Goal: Book appointment/travel/reservation

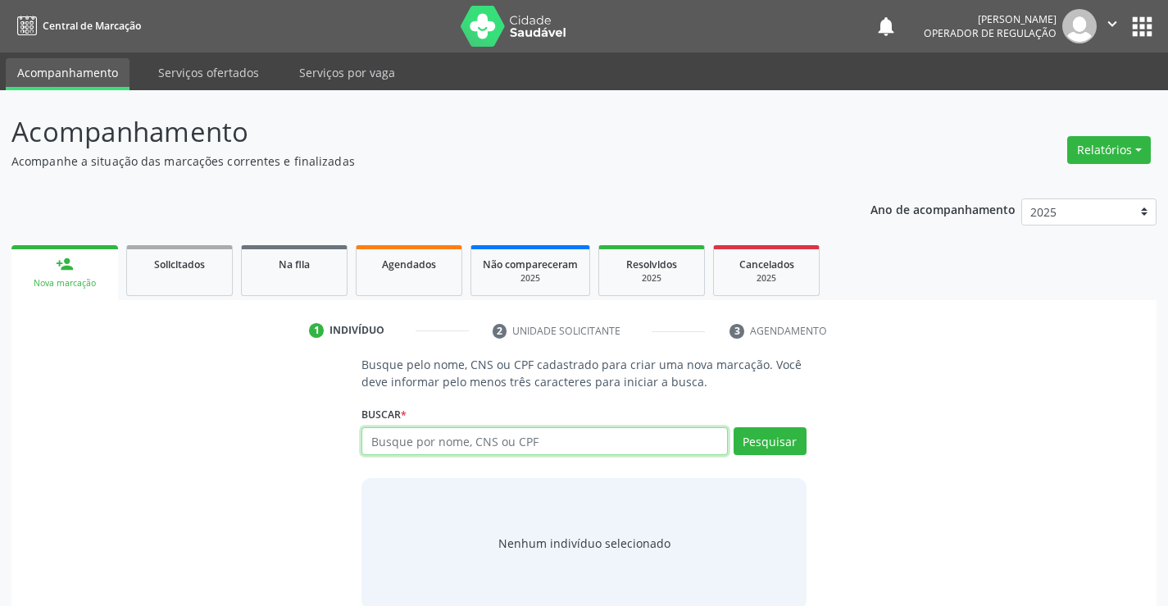
click at [417, 437] on input "text" at bounding box center [544, 441] width 366 height 28
type input "[PERSON_NAME]"
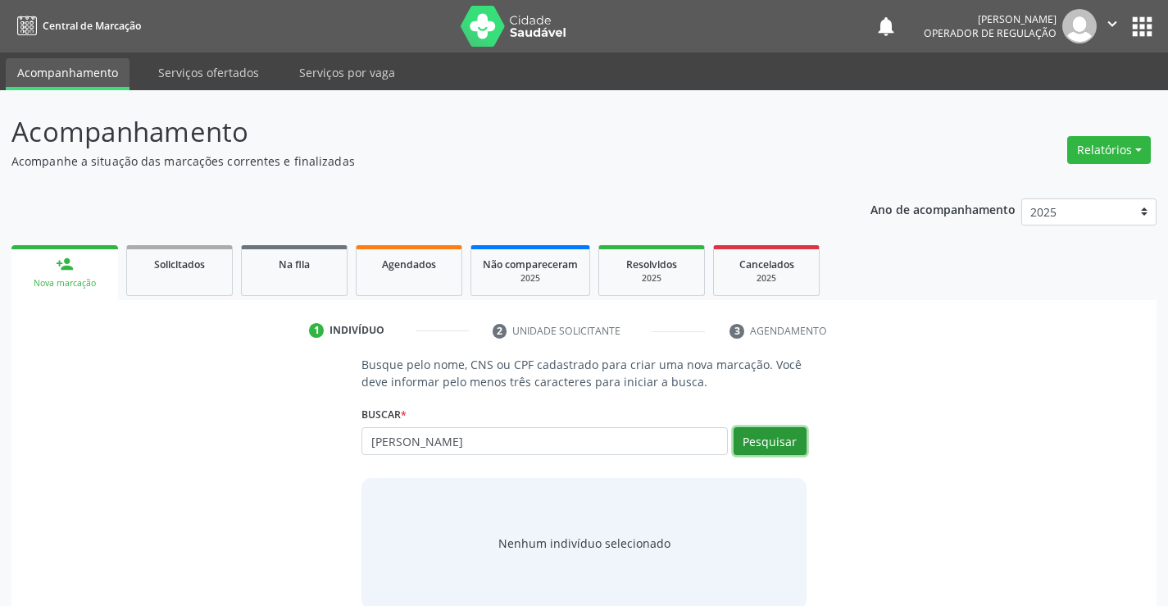
click at [769, 439] on button "Pesquisar" at bounding box center [770, 441] width 73 height 28
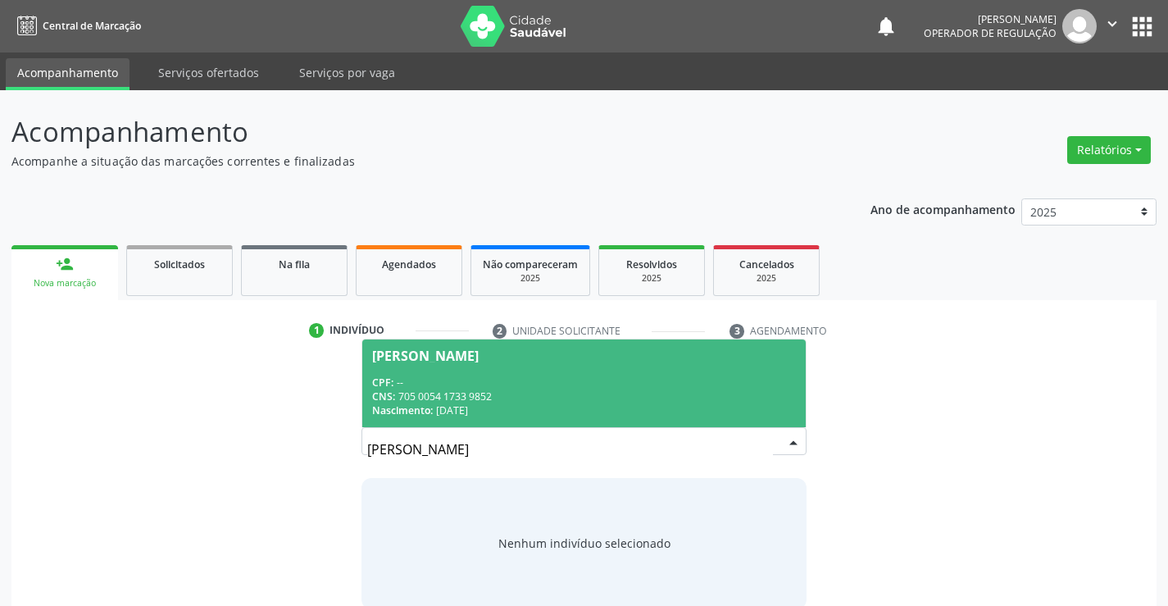
click at [435, 393] on div "CNS: 705 0054 1733 9852" at bounding box center [583, 396] width 423 height 14
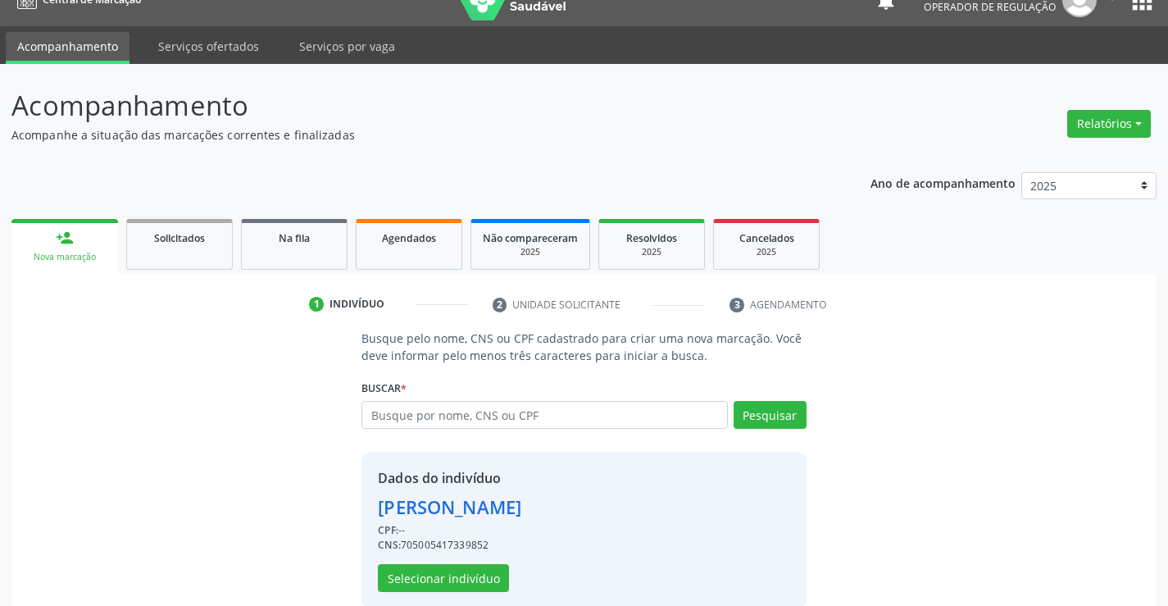
scroll to position [52, 0]
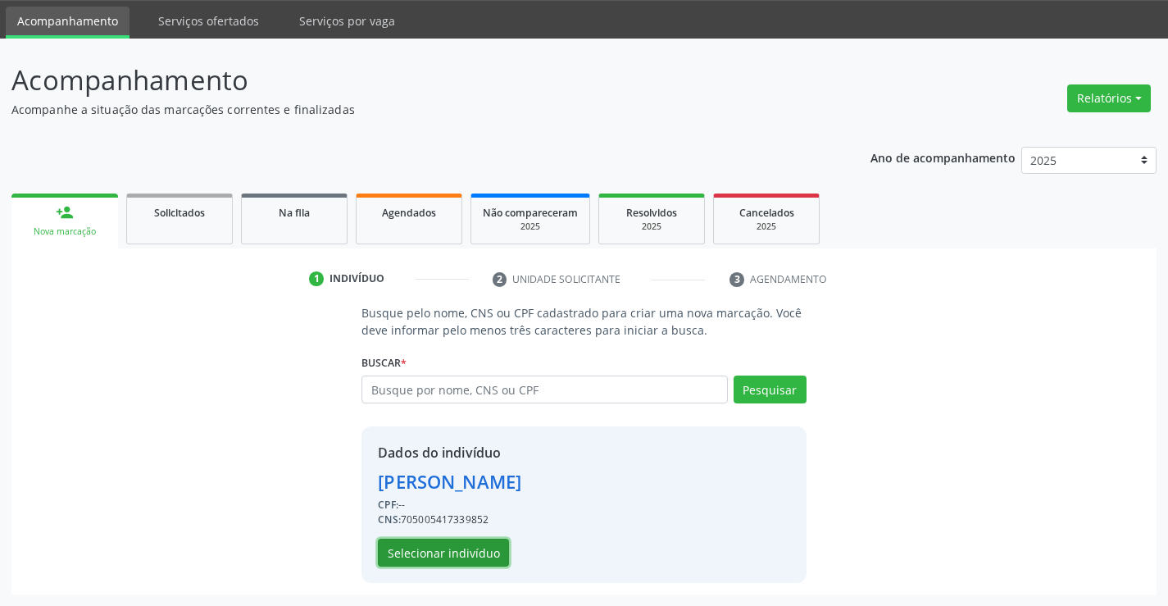
click at [422, 542] on button "Selecionar indivíduo" at bounding box center [443, 553] width 131 height 28
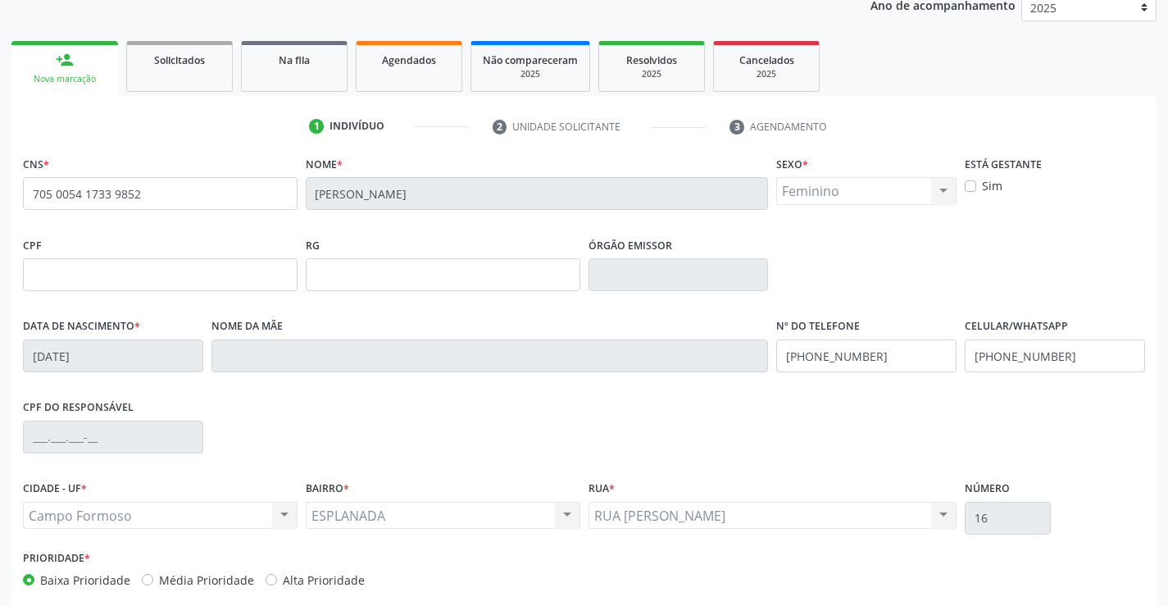
scroll to position [283, 0]
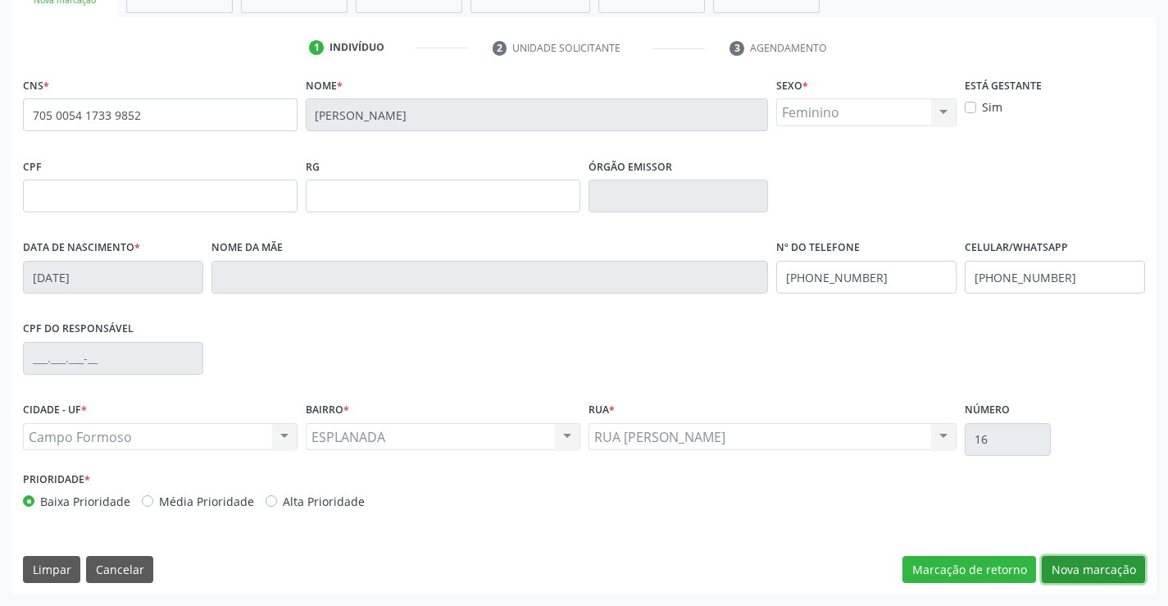
click at [1066, 565] on button "Nova marcação" at bounding box center [1093, 570] width 103 height 28
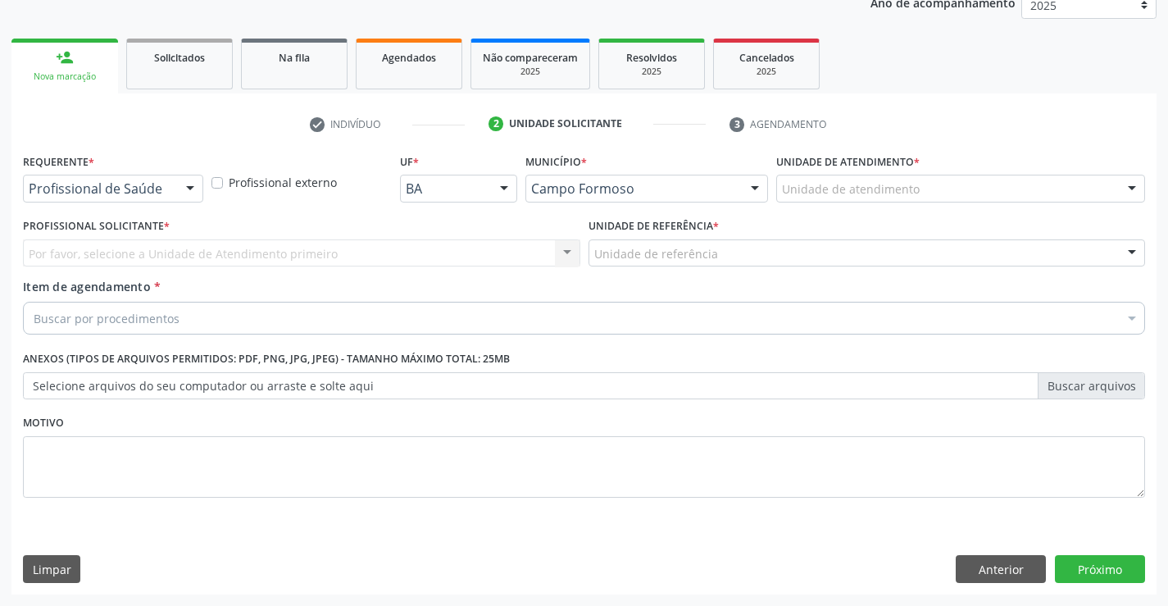
scroll to position [207, 0]
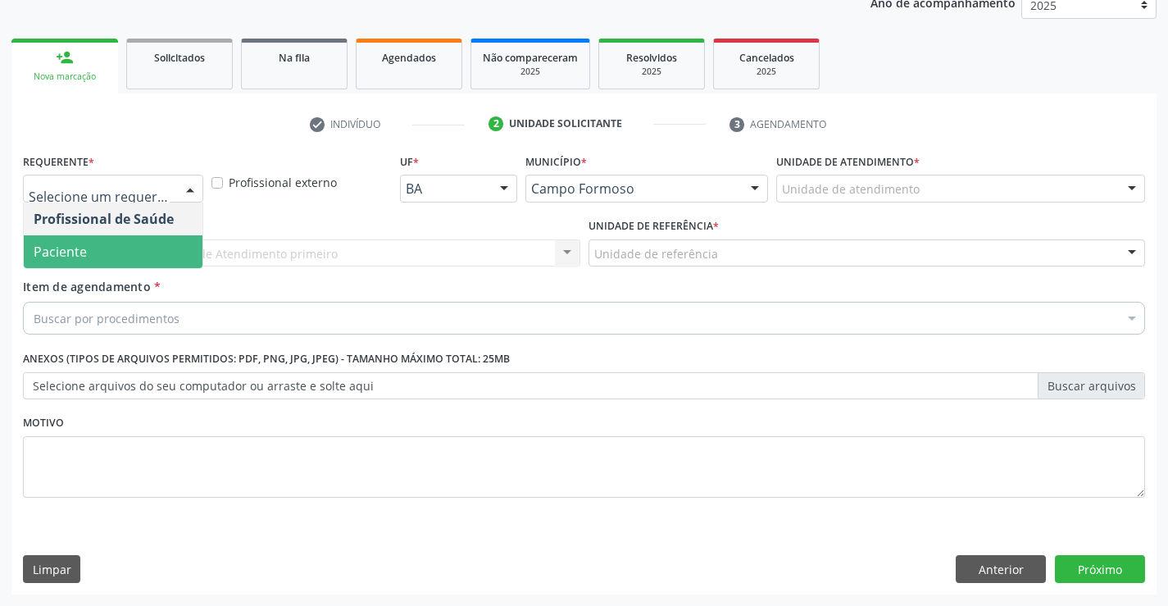
drag, startPoint x: 70, startPoint y: 247, endPoint x: 191, endPoint y: 253, distance: 121.5
click at [77, 248] on span "Paciente" at bounding box center [60, 252] width 53 height 18
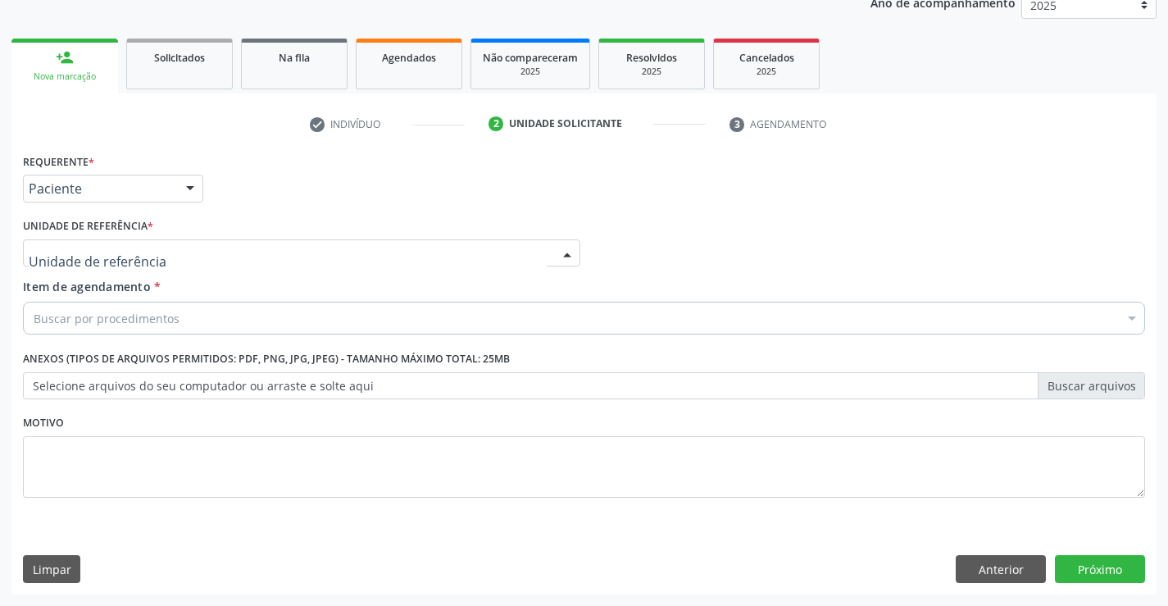
click at [202, 250] on div at bounding box center [301, 253] width 557 height 28
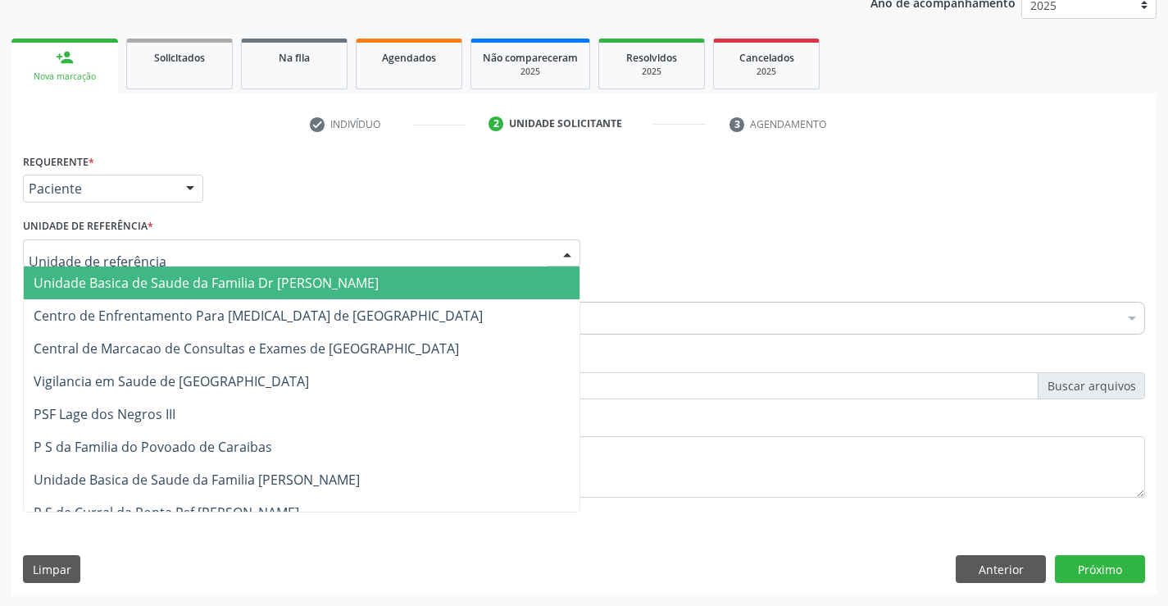
drag, startPoint x: 139, startPoint y: 282, endPoint x: 197, endPoint y: 321, distance: 69.6
click at [142, 284] on span "Unidade Basica de Saude da Familia Dr [PERSON_NAME]" at bounding box center [206, 283] width 345 height 18
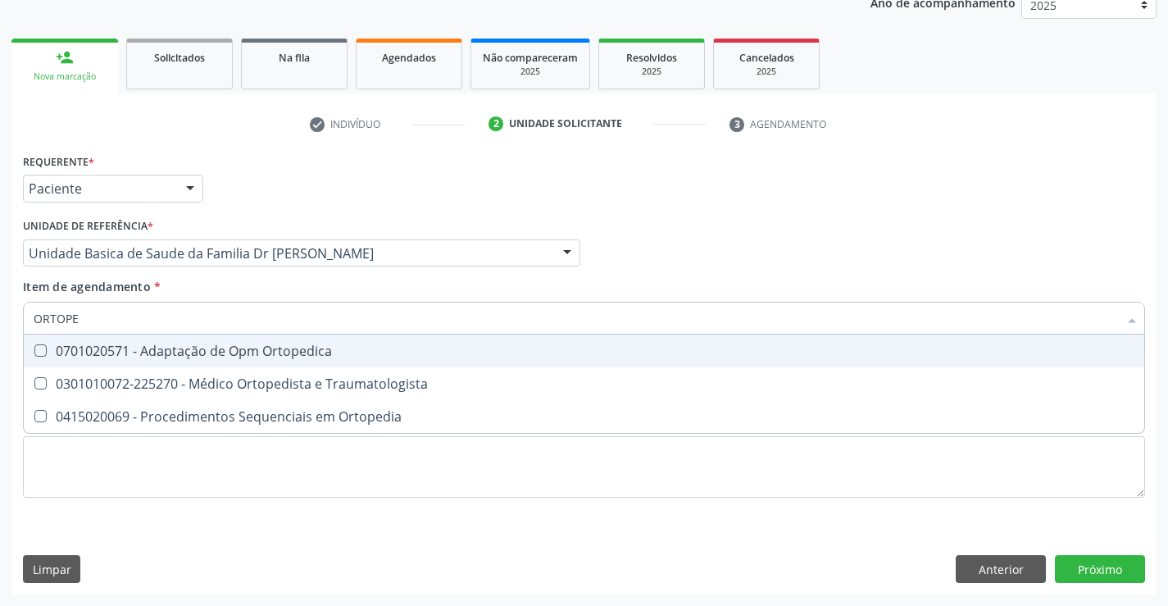
type input "ORTOPED"
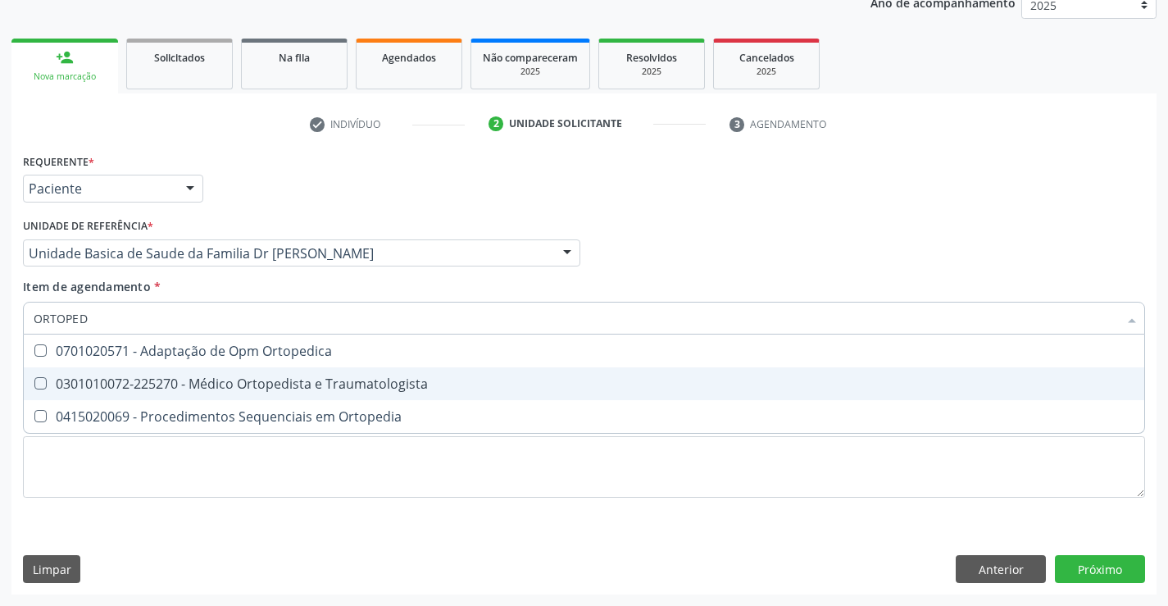
click at [191, 387] on div "0301010072-225270 - Médico Ortopedista e Traumatologista" at bounding box center [584, 383] width 1101 height 13
checkbox Traumatologista "true"
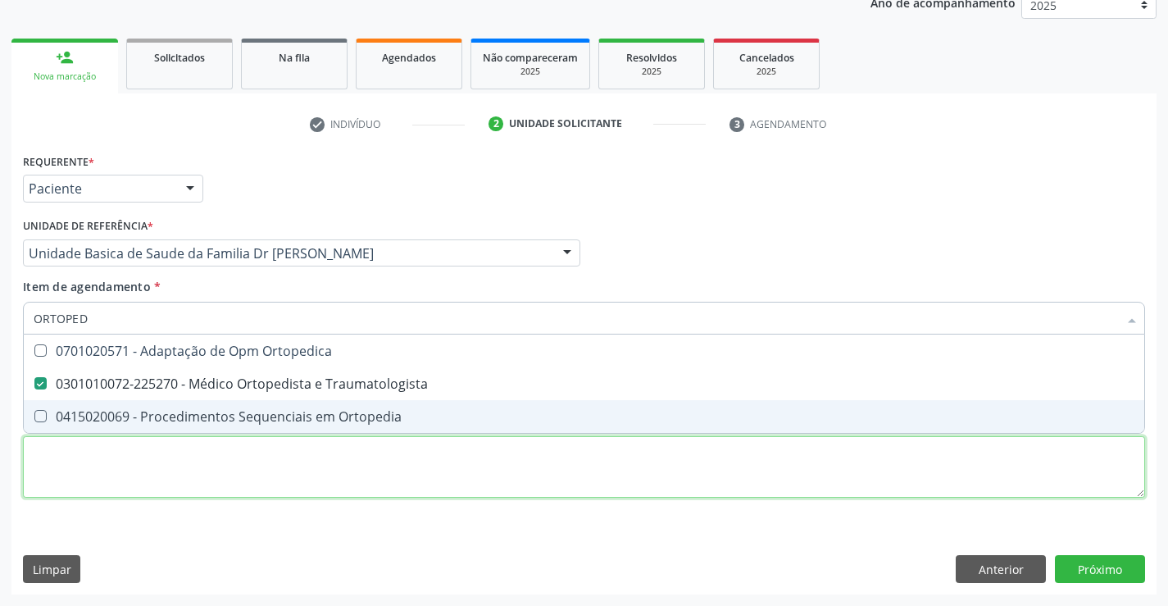
drag, startPoint x: 220, startPoint y: 459, endPoint x: 292, endPoint y: 467, distance: 72.6
click at [220, 459] on div "Requerente * Paciente Profissional de Saúde Paciente Nenhum resultado encontrad…" at bounding box center [584, 334] width 1122 height 371
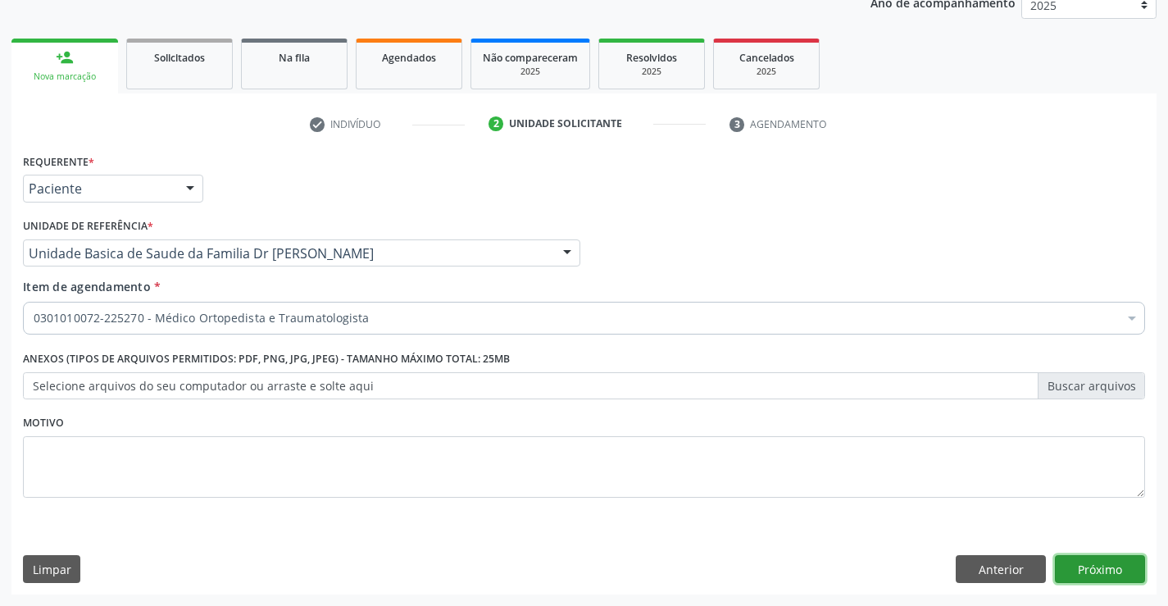
click at [1089, 557] on button "Próximo" at bounding box center [1100, 569] width 90 height 28
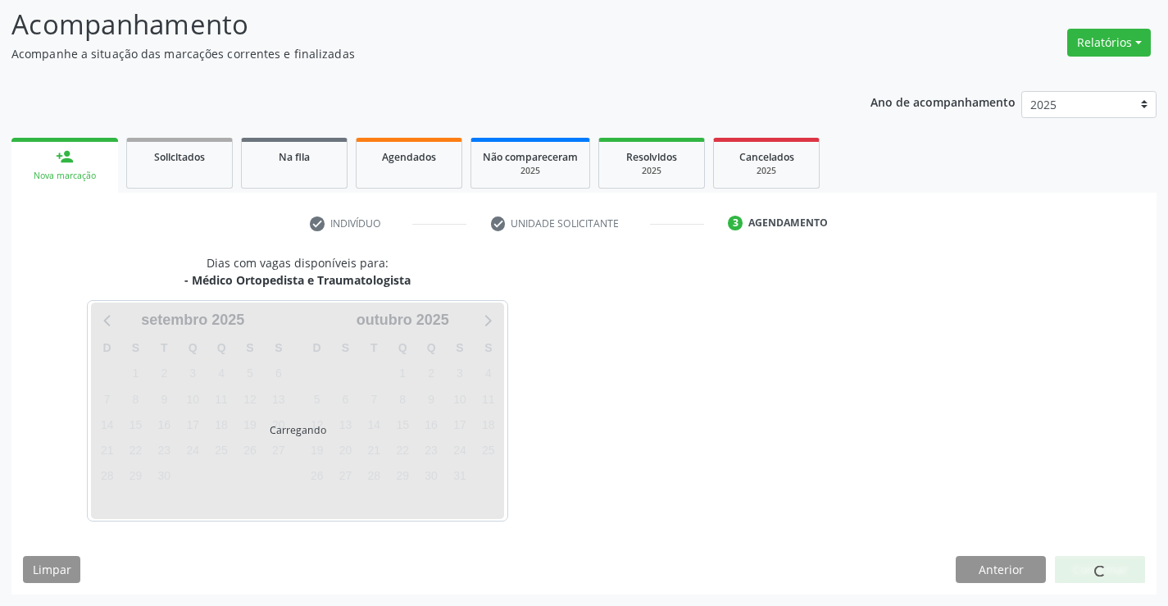
scroll to position [107, 0]
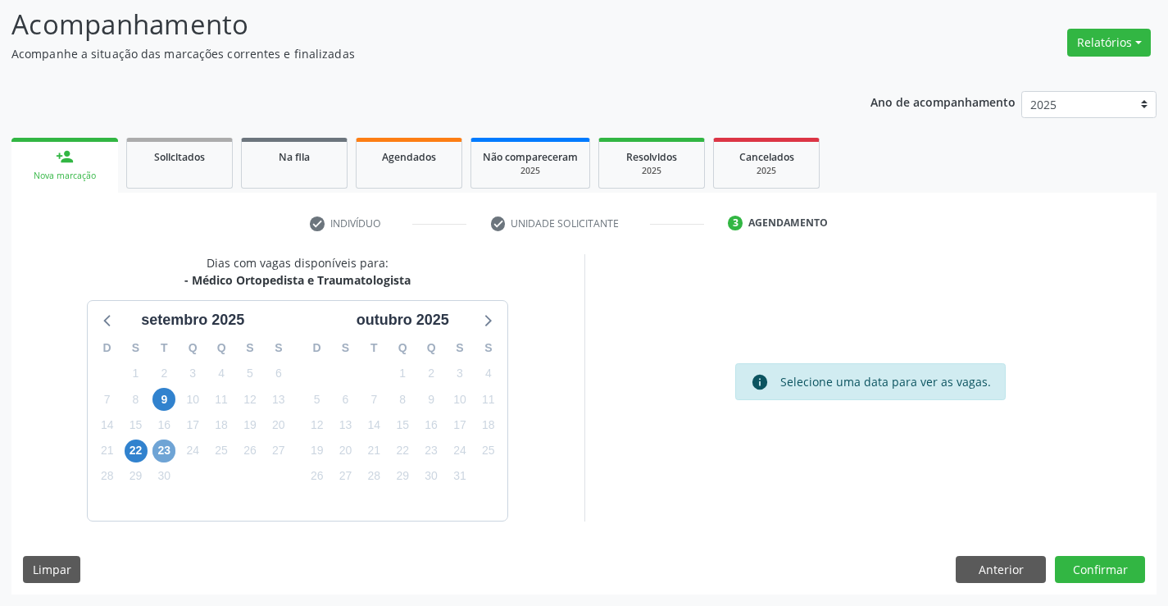
click at [167, 450] on span "23" at bounding box center [163, 450] width 23 height 23
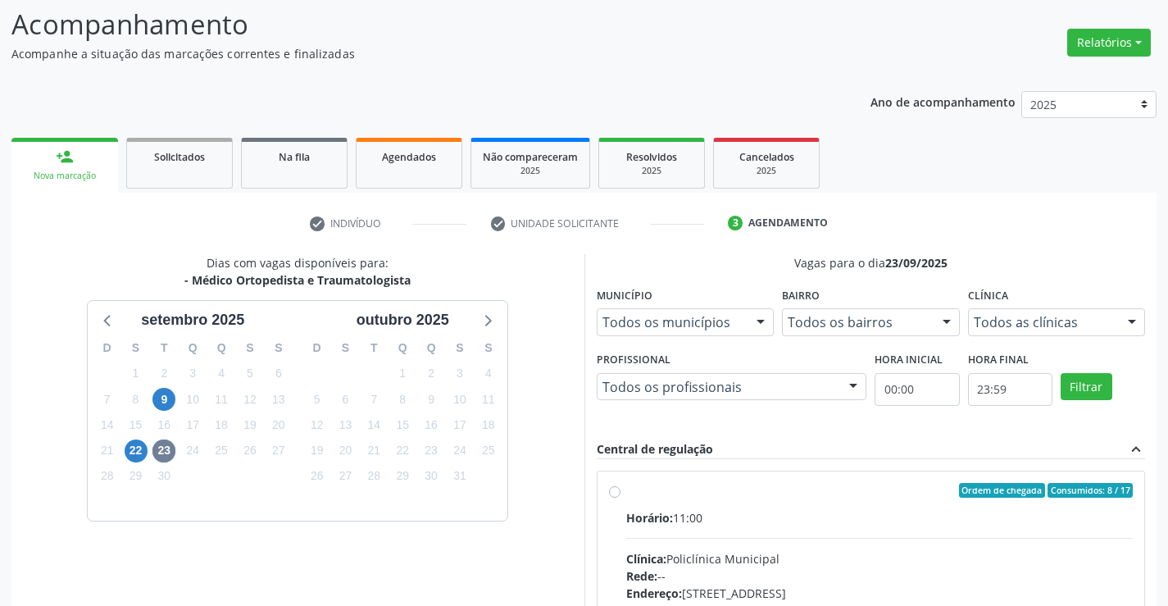
click at [660, 500] on label "Ordem de chegada Consumidos: 8 / 17 Horário: 11:00 Clínica: Policlínica Municip…" at bounding box center [879, 609] width 507 height 252
click at [621, 498] on input "Ordem de chegada Consumidos: 8 / 17 Horário: 11:00 Clínica: Policlínica Municip…" at bounding box center [614, 490] width 11 height 15
radio input "true"
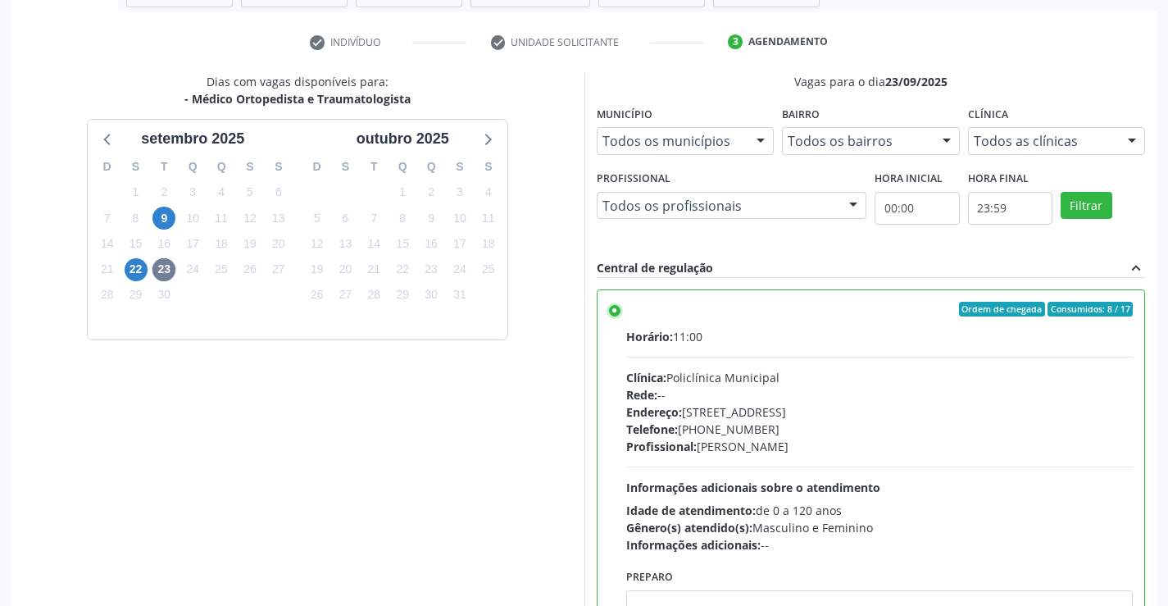
scroll to position [374, 0]
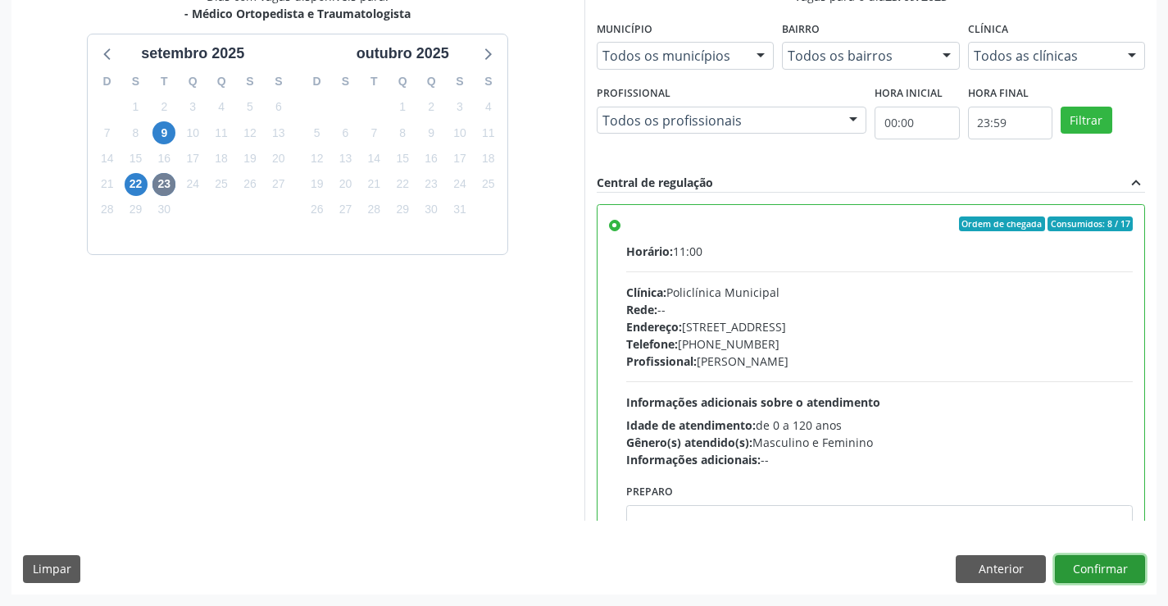
click at [1120, 567] on button "Confirmar" at bounding box center [1100, 569] width 90 height 28
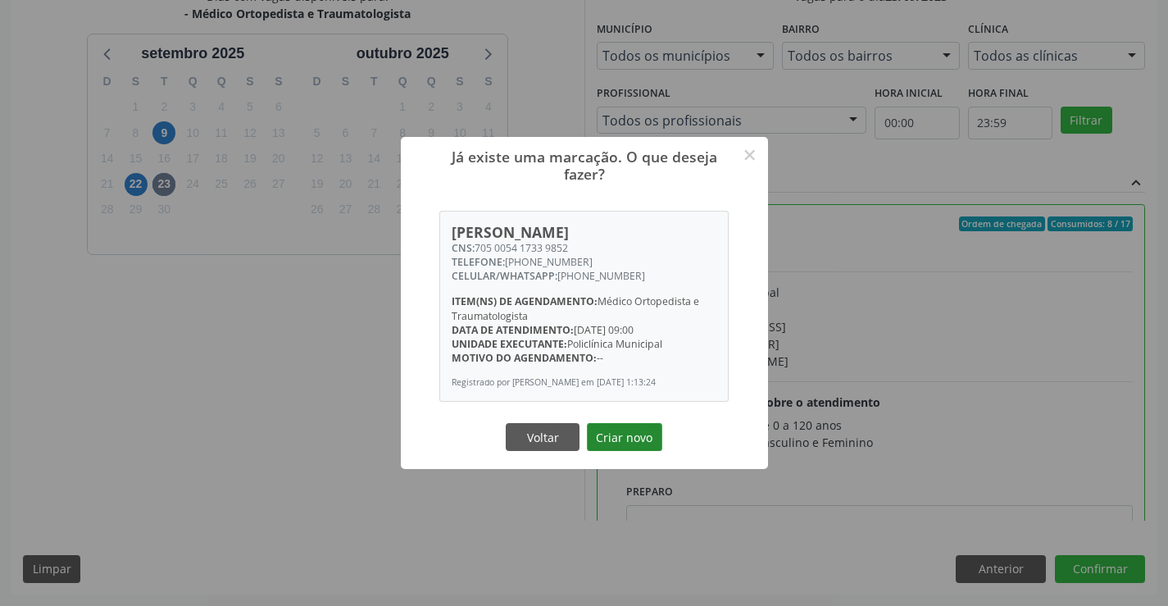
click at [634, 430] on button "Criar novo" at bounding box center [624, 437] width 75 height 28
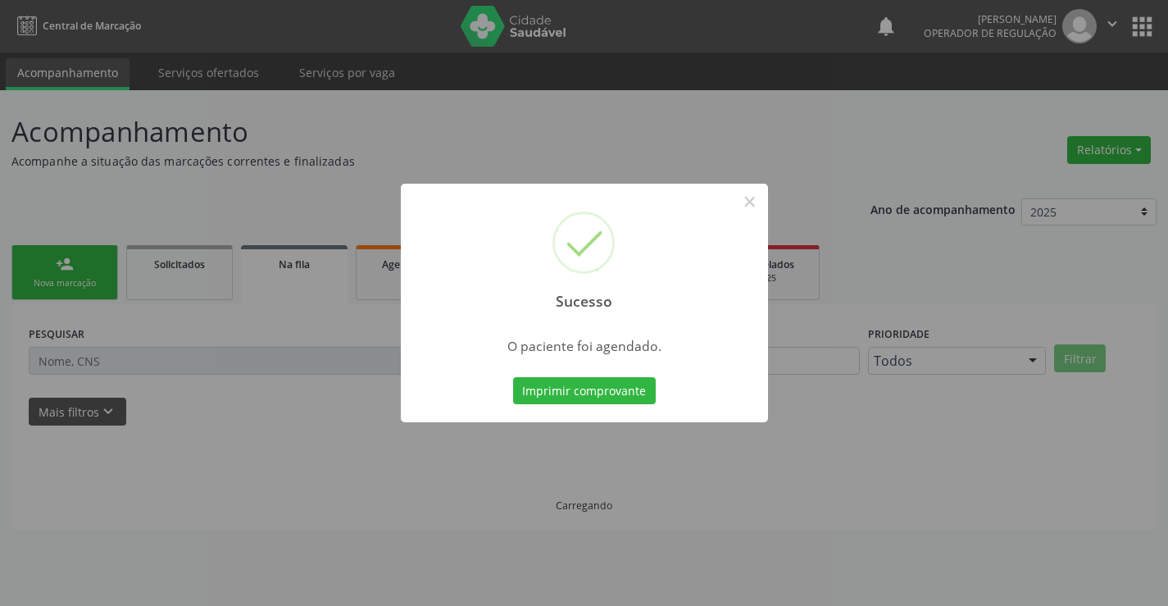
scroll to position [0, 0]
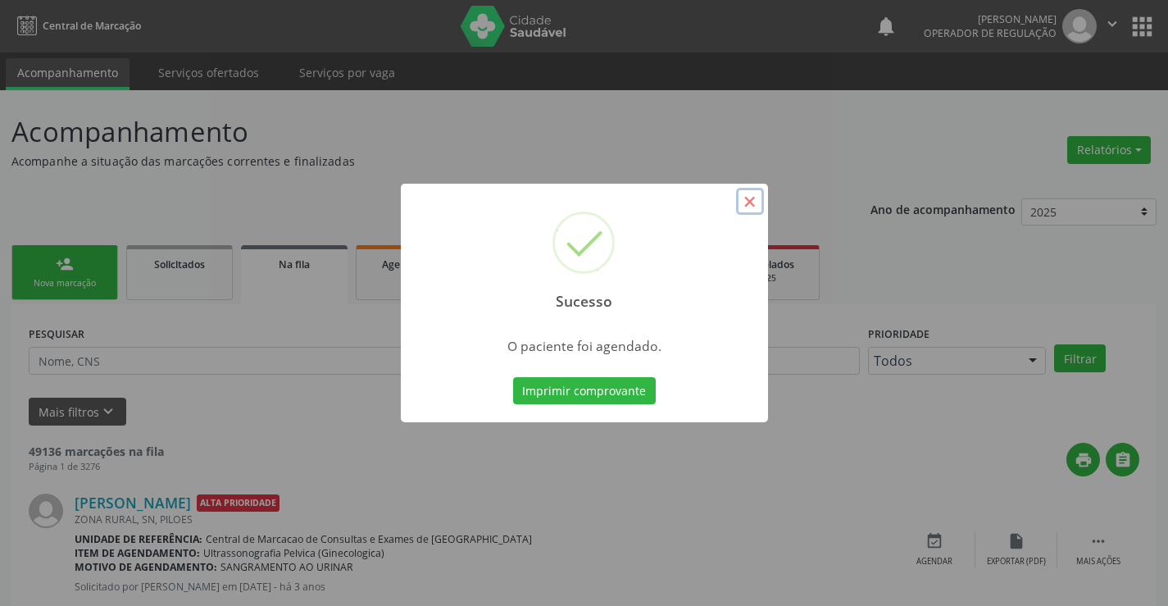
click at [751, 200] on button "×" at bounding box center [750, 202] width 28 height 28
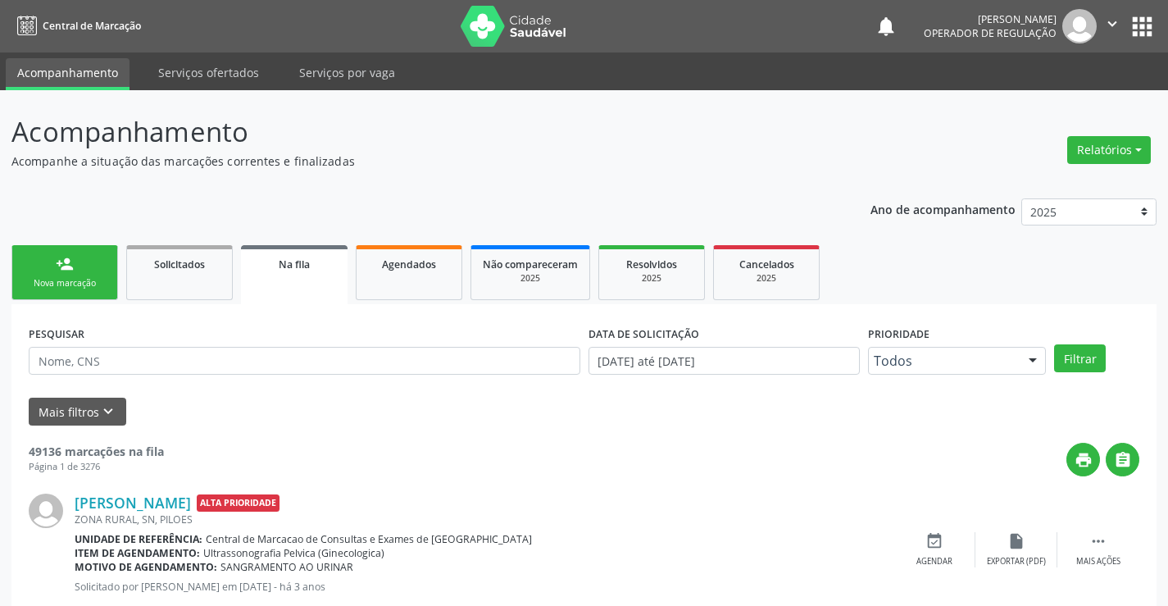
click at [311, 272] on link "Na fila" at bounding box center [294, 274] width 107 height 59
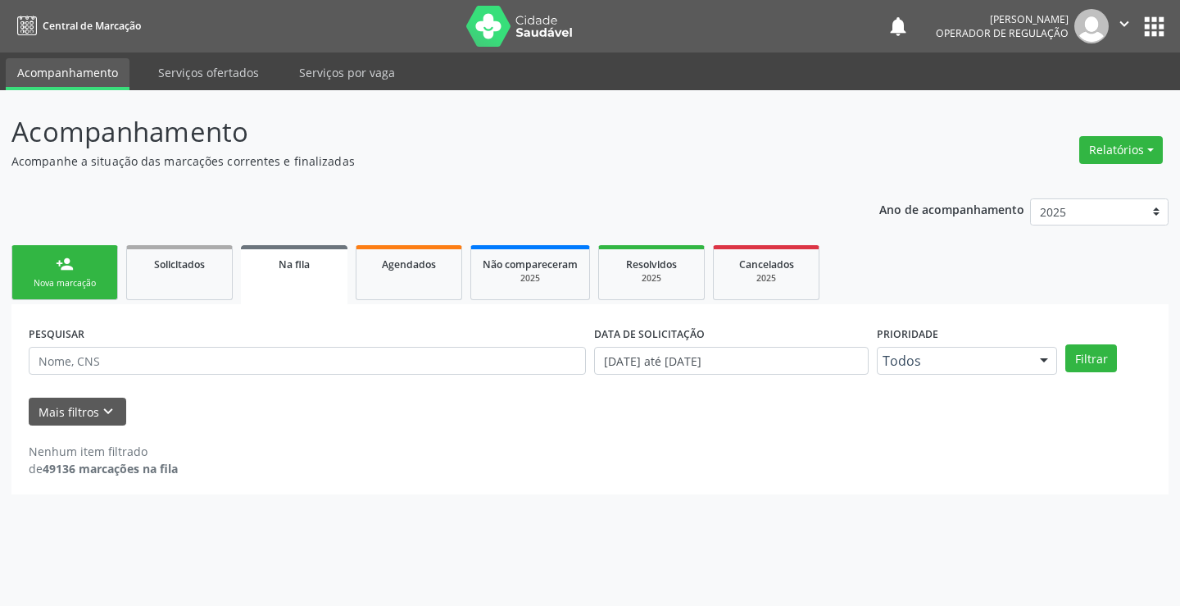
click at [311, 272] on link "Na fila" at bounding box center [294, 274] width 107 height 59
drag, startPoint x: 157, startPoint y: 360, endPoint x: 164, endPoint y: 352, distance: 11.0
click at [157, 360] on input "text" at bounding box center [307, 361] width 557 height 28
click at [1088, 349] on button "Filtrar" at bounding box center [1092, 358] width 52 height 28
click at [102, 361] on input "[PERSON_NAME]" at bounding box center [307, 361] width 557 height 28
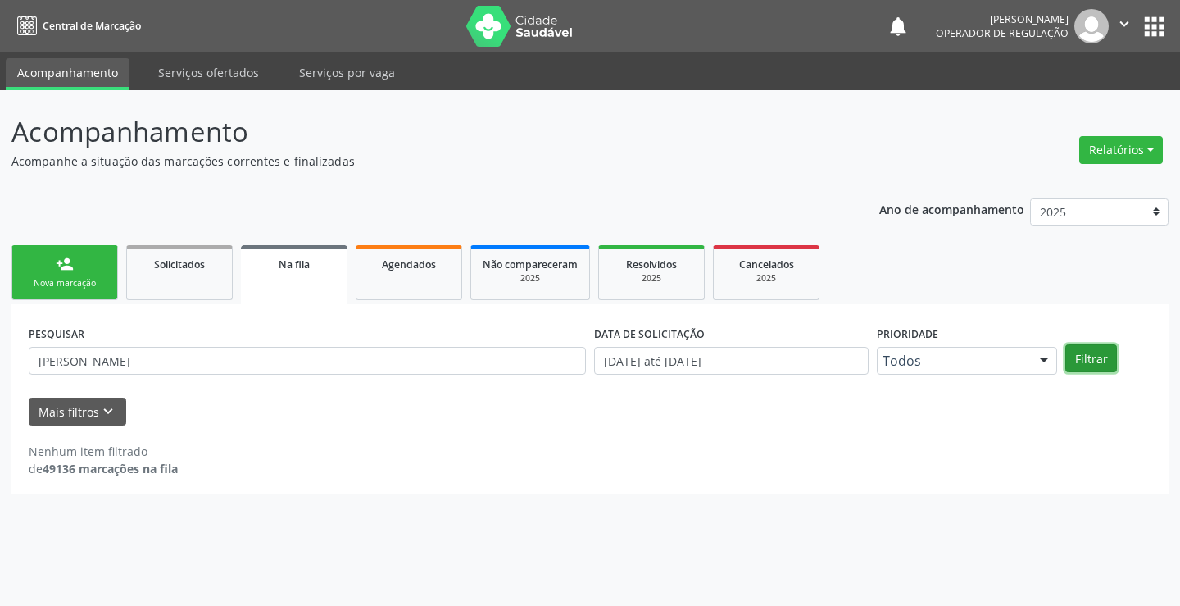
click at [1081, 362] on button "Filtrar" at bounding box center [1092, 358] width 52 height 28
click at [174, 361] on input "[PERSON_NAME]" at bounding box center [307, 361] width 557 height 28
type input "[PERSON_NAME]"
click at [1066, 344] on button "Filtrar" at bounding box center [1092, 358] width 52 height 28
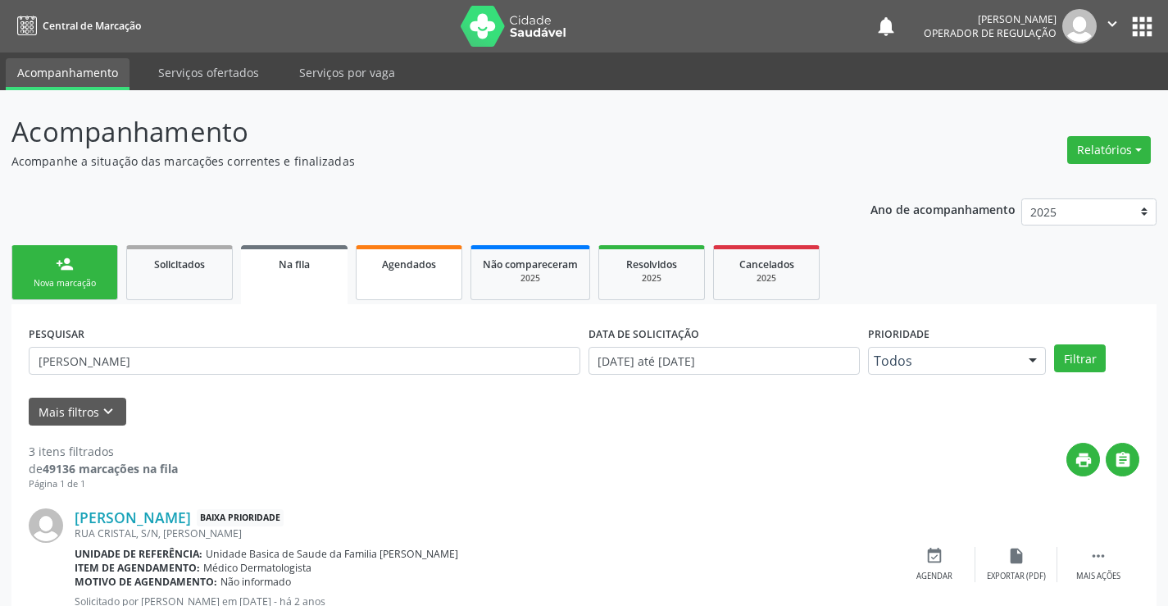
click at [407, 279] on link "Agendados" at bounding box center [409, 272] width 107 height 55
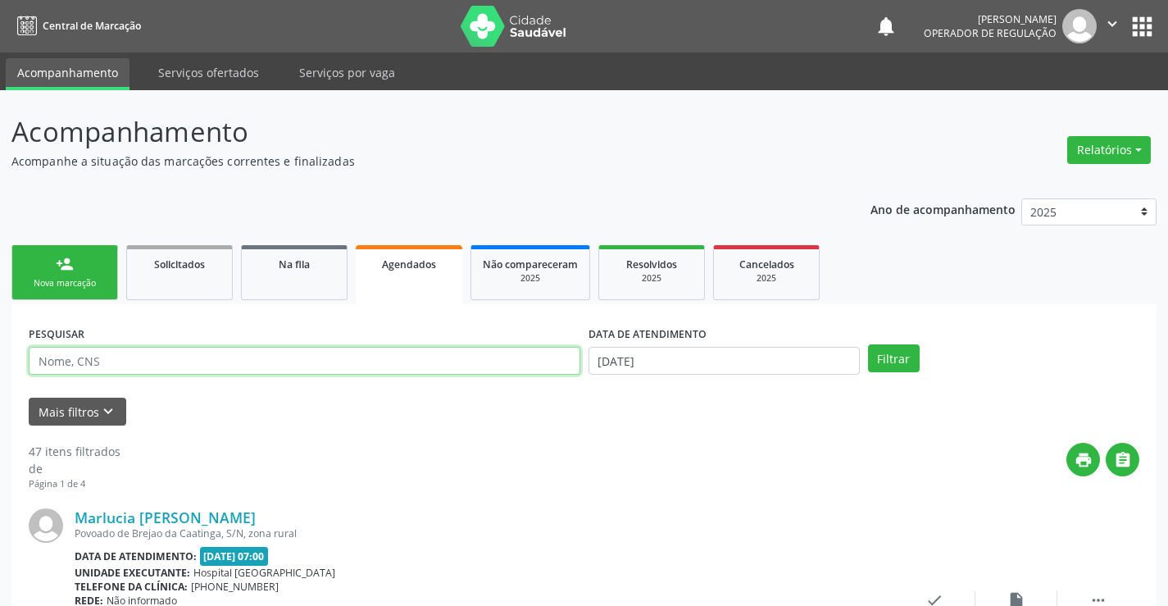
click at [133, 351] on input "text" at bounding box center [305, 361] width 552 height 28
click at [868, 344] on button "Filtrar" at bounding box center [894, 358] width 52 height 28
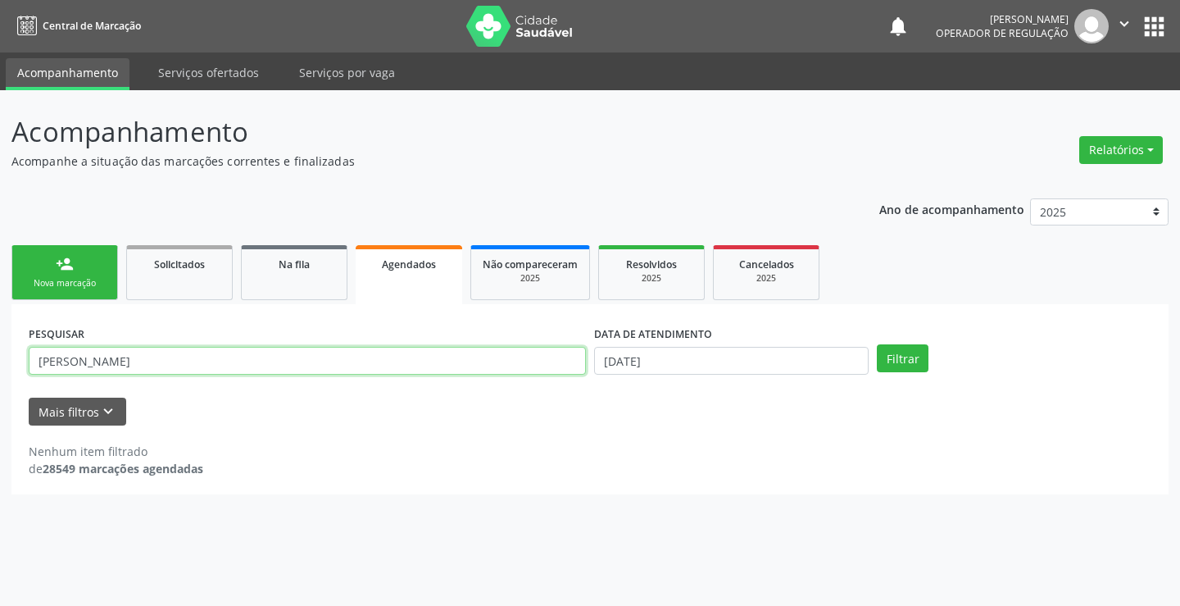
click at [143, 351] on input "[PERSON_NAME]" at bounding box center [307, 361] width 557 height 28
type input "[PERSON_NAME]"
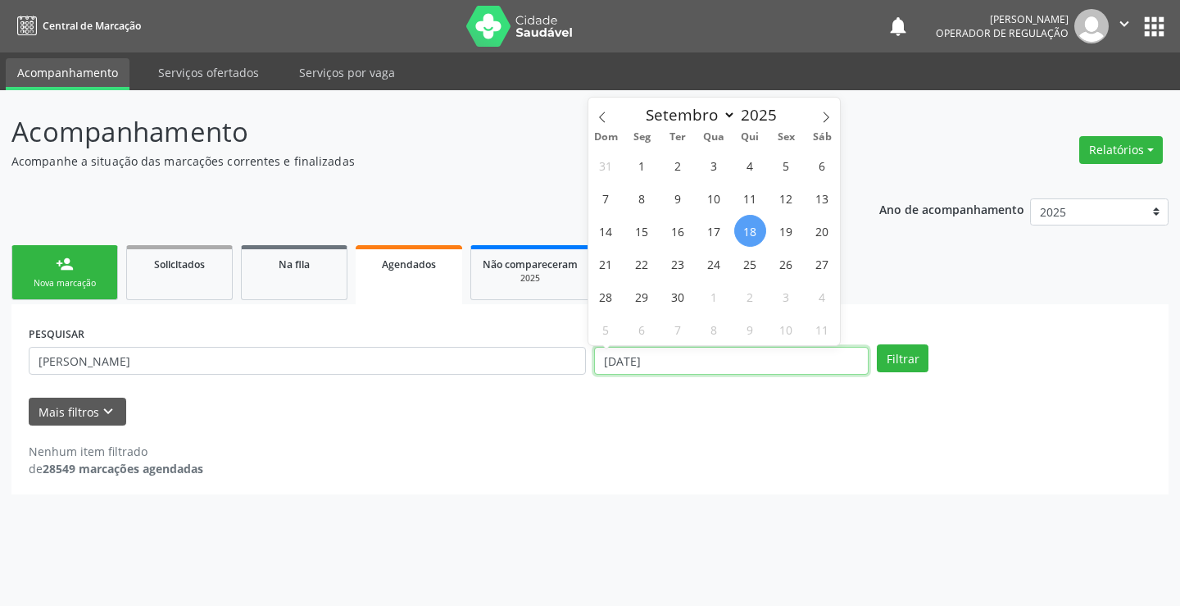
drag, startPoint x: 843, startPoint y: 359, endPoint x: 828, endPoint y: 353, distance: 16.6
click at [841, 358] on input "[DATE]" at bounding box center [731, 361] width 275 height 28
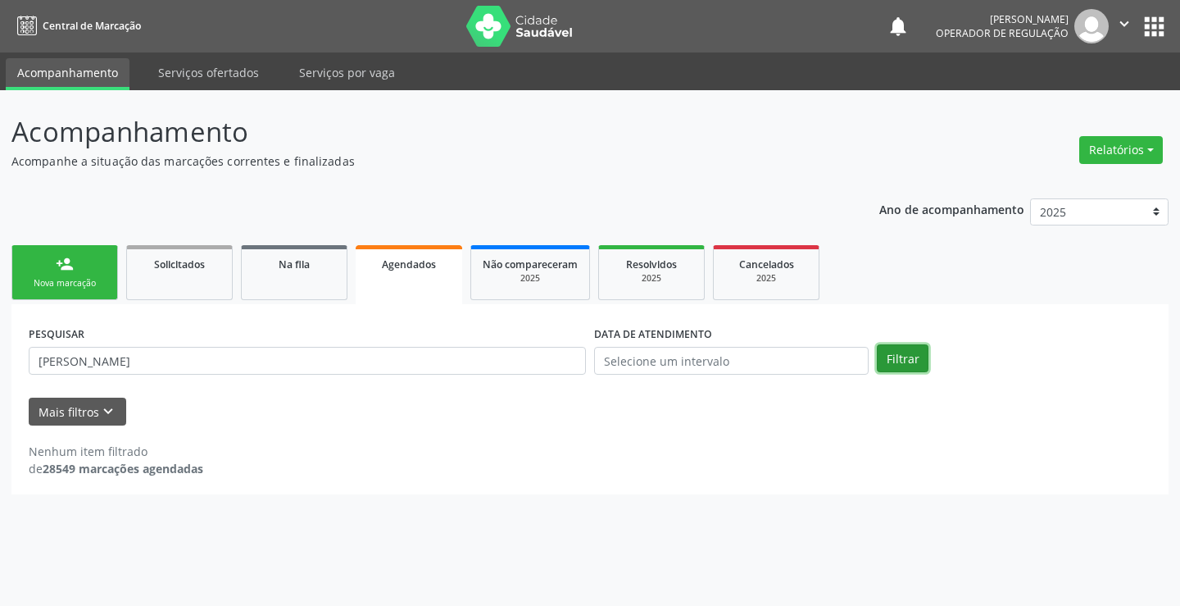
click at [923, 356] on button "Filtrar" at bounding box center [903, 358] width 52 height 28
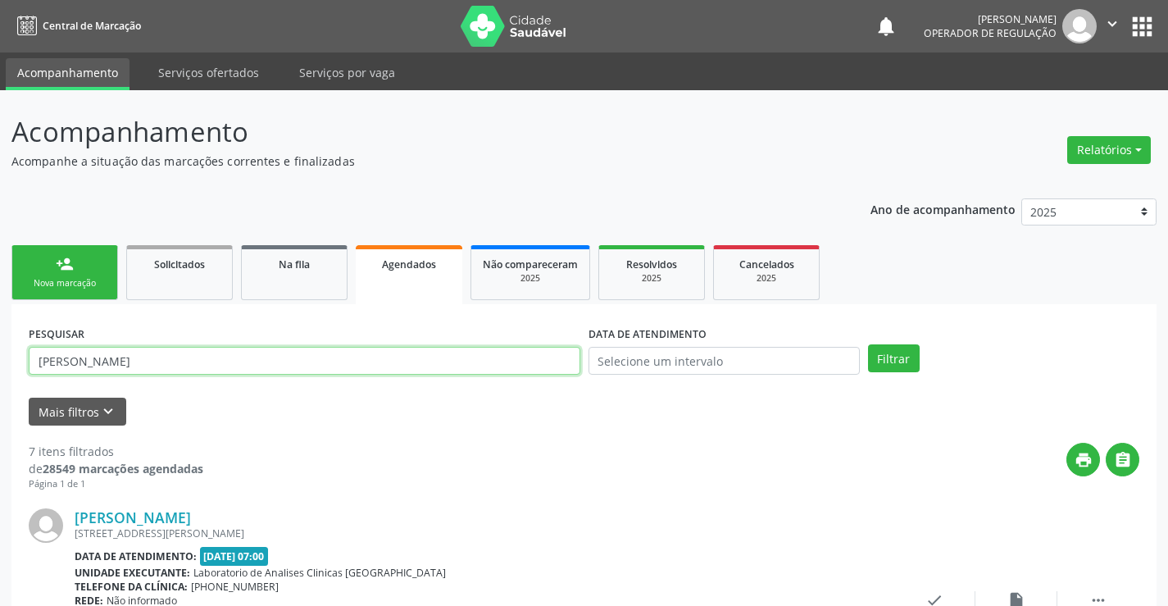
drag, startPoint x: 184, startPoint y: 362, endPoint x: 175, endPoint y: 341, distance: 23.1
click at [187, 357] on input "[PERSON_NAME]" at bounding box center [305, 361] width 552 height 28
type input "J"
click at [868, 344] on button "Filtrar" at bounding box center [894, 358] width 52 height 28
click at [234, 364] on input "[PERSON_NAME]" at bounding box center [305, 361] width 552 height 28
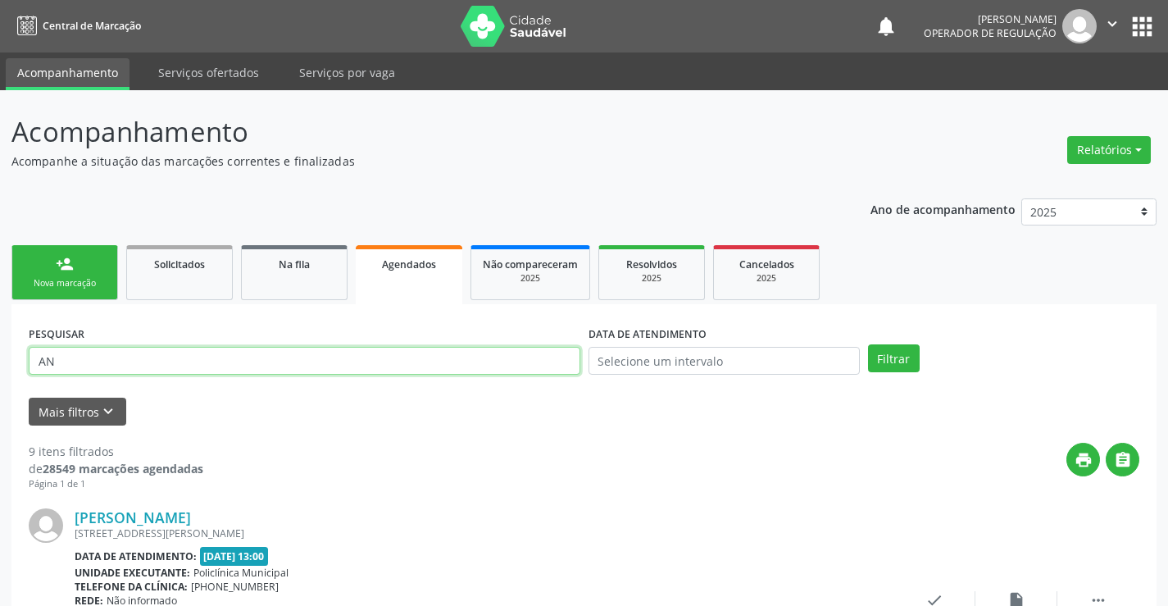
type input "A"
click at [79, 274] on link "person_add Nova marcação" at bounding box center [64, 272] width 107 height 55
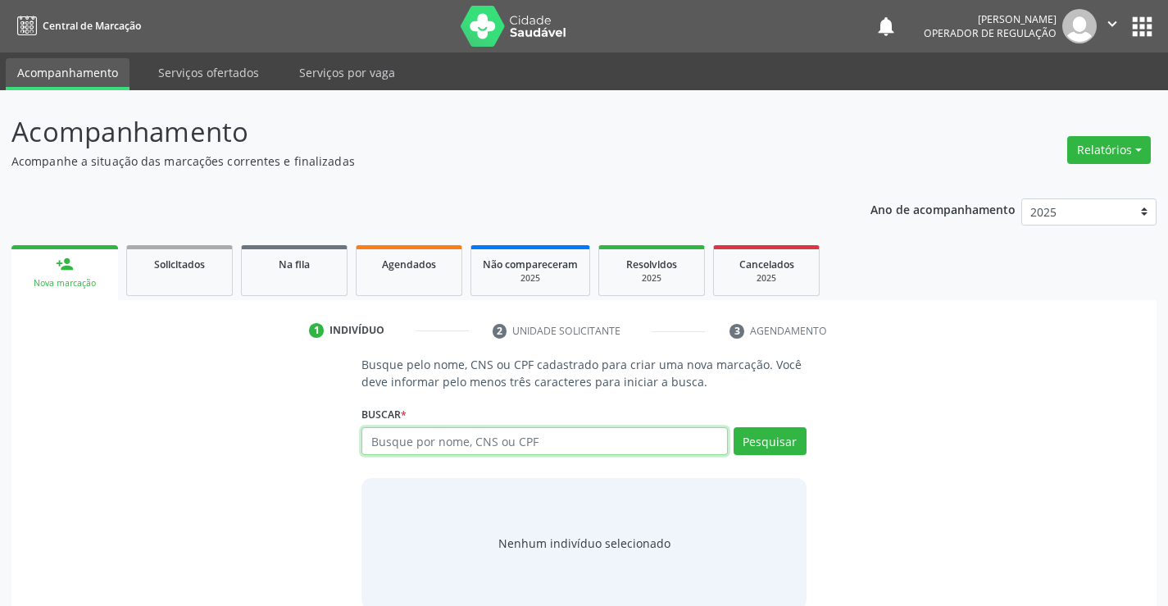
click at [446, 430] on input "text" at bounding box center [544, 441] width 366 height 28
type input "707803682650517"
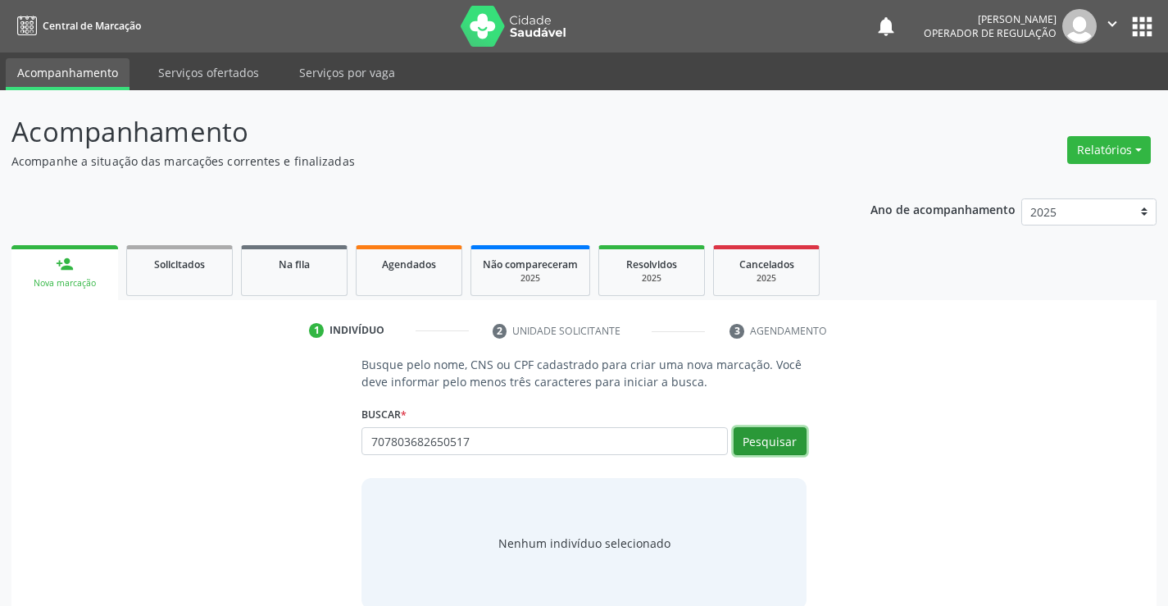
click at [784, 439] on button "Pesquisar" at bounding box center [770, 441] width 73 height 28
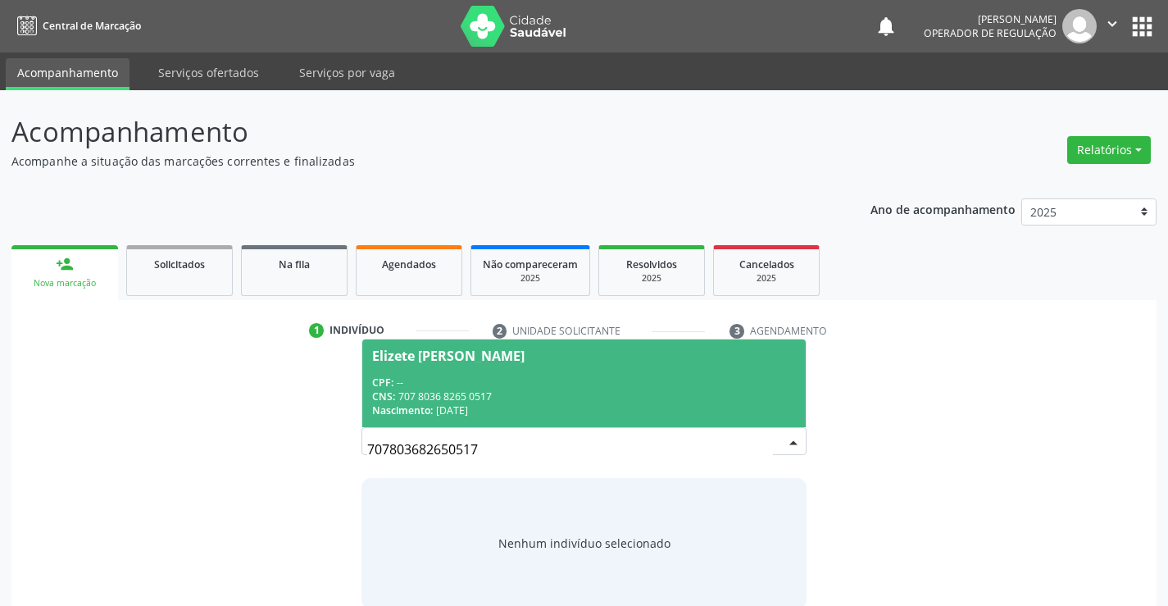
click at [414, 382] on div "CPF: --" at bounding box center [583, 382] width 423 height 14
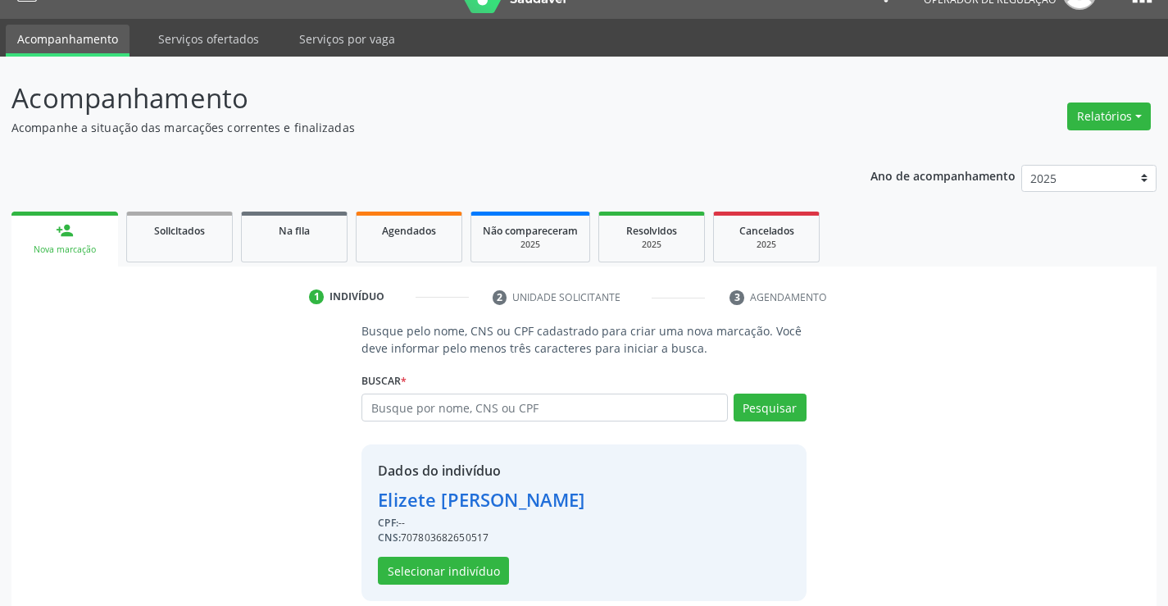
scroll to position [52, 0]
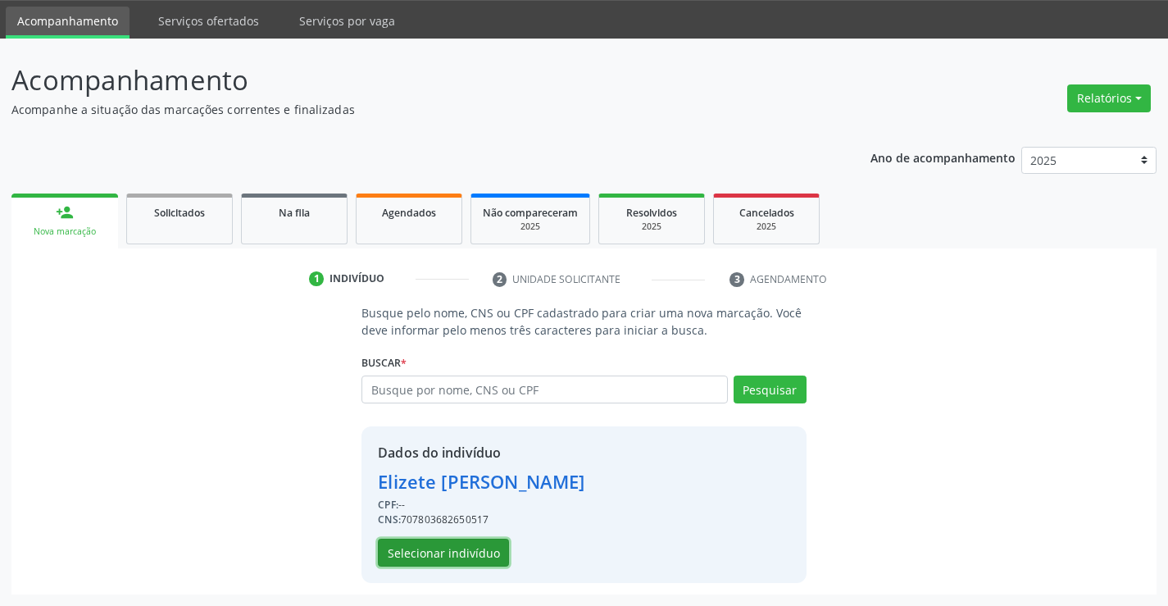
click at [432, 555] on button "Selecionar indivíduo" at bounding box center [443, 553] width 131 height 28
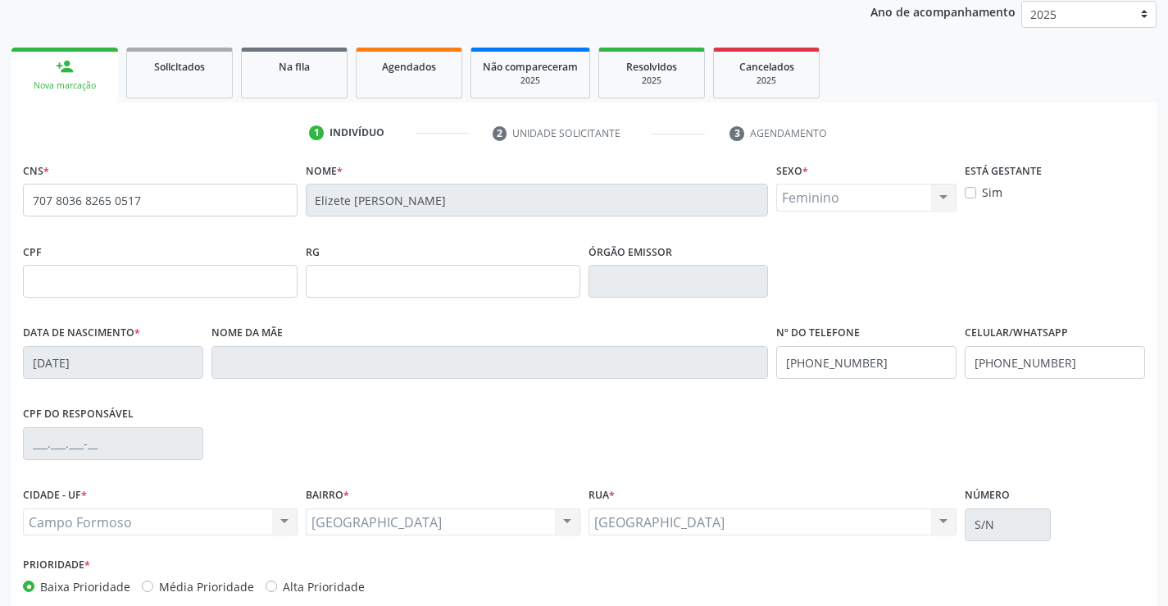
scroll to position [283, 0]
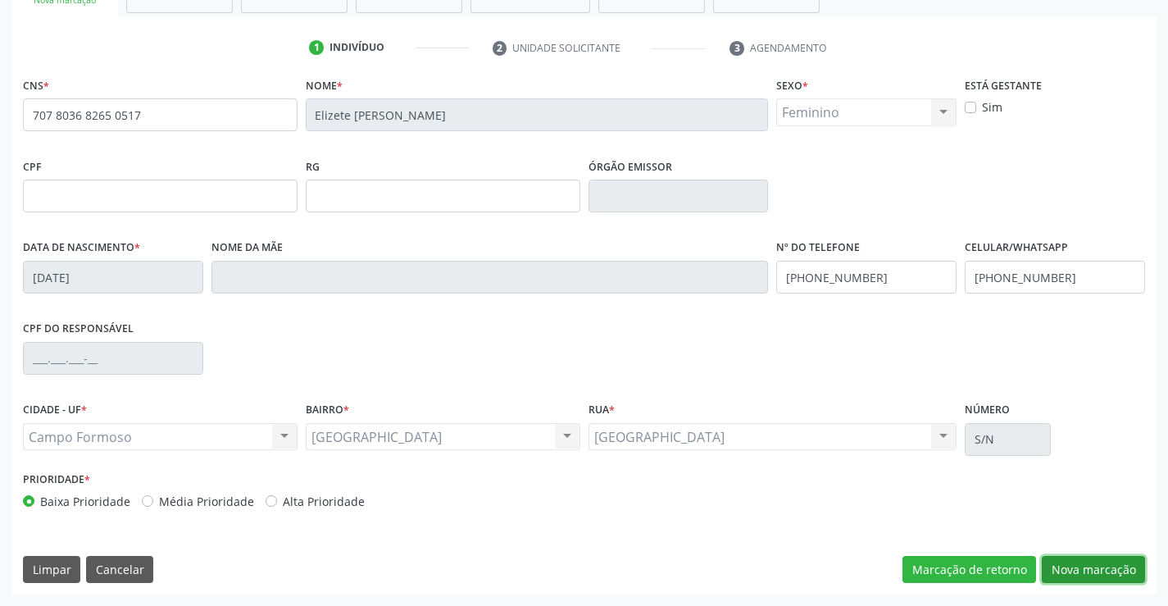
click at [1100, 571] on button "Nova marcação" at bounding box center [1093, 570] width 103 height 28
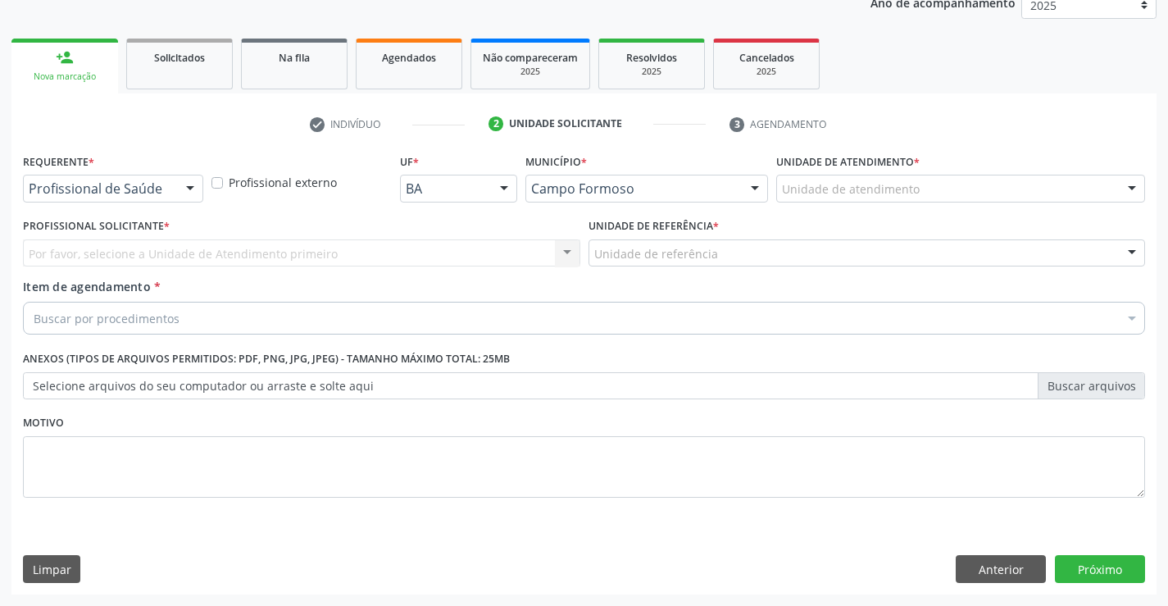
scroll to position [207, 0]
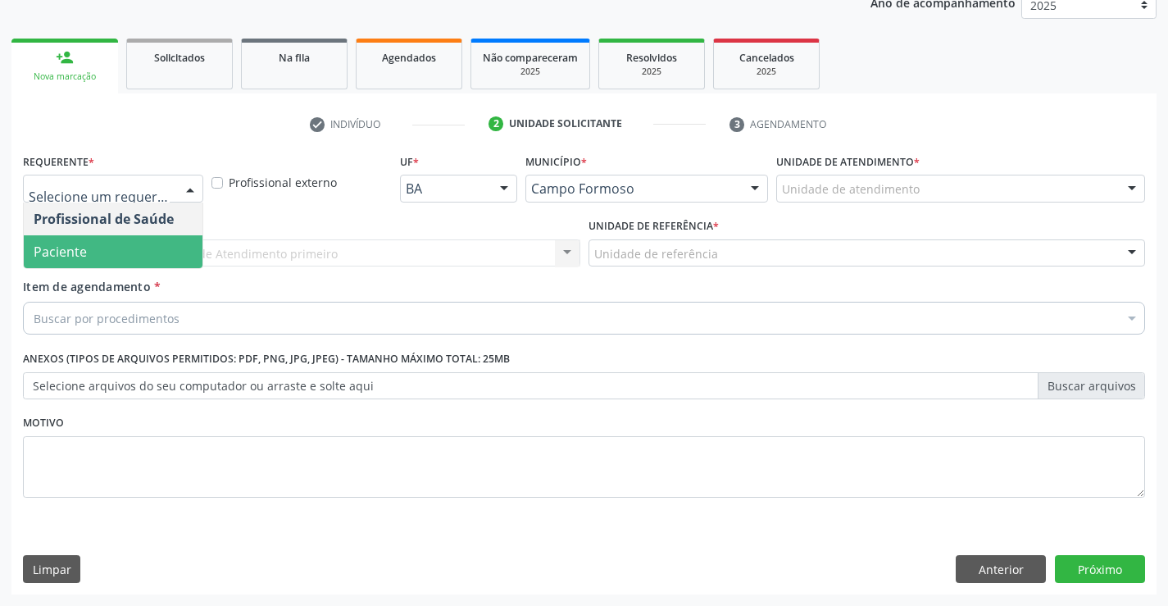
click at [67, 246] on span "Paciente" at bounding box center [60, 252] width 53 height 18
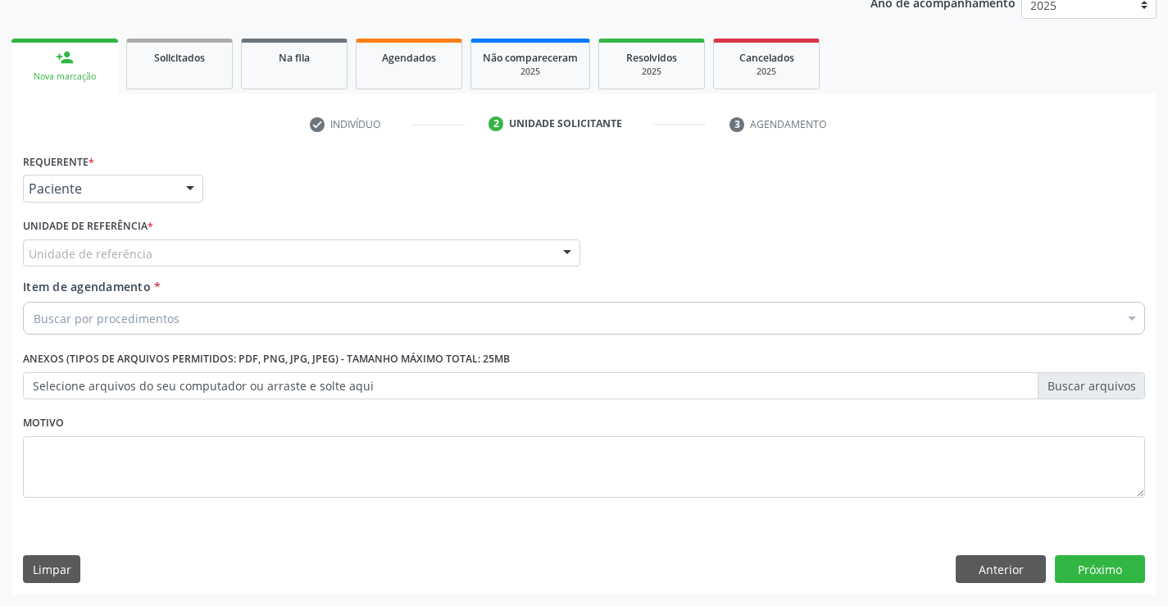
click at [348, 260] on div "Unidade de referência" at bounding box center [301, 253] width 557 height 28
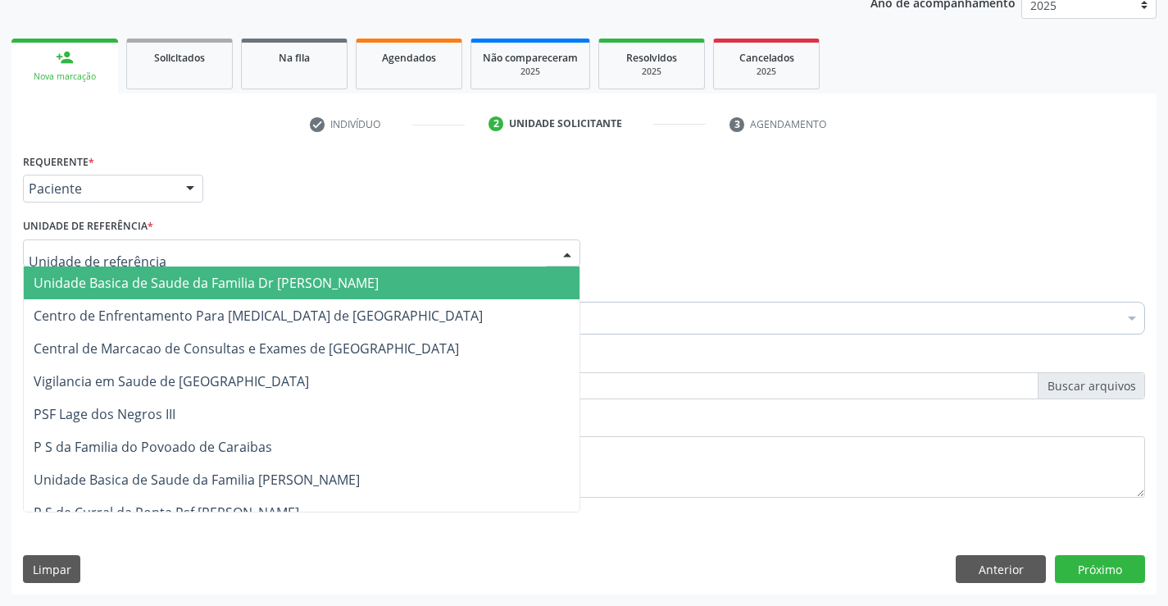
click at [196, 289] on span "Unidade Basica de Saude da Familia Dr [PERSON_NAME]" at bounding box center [206, 283] width 345 height 18
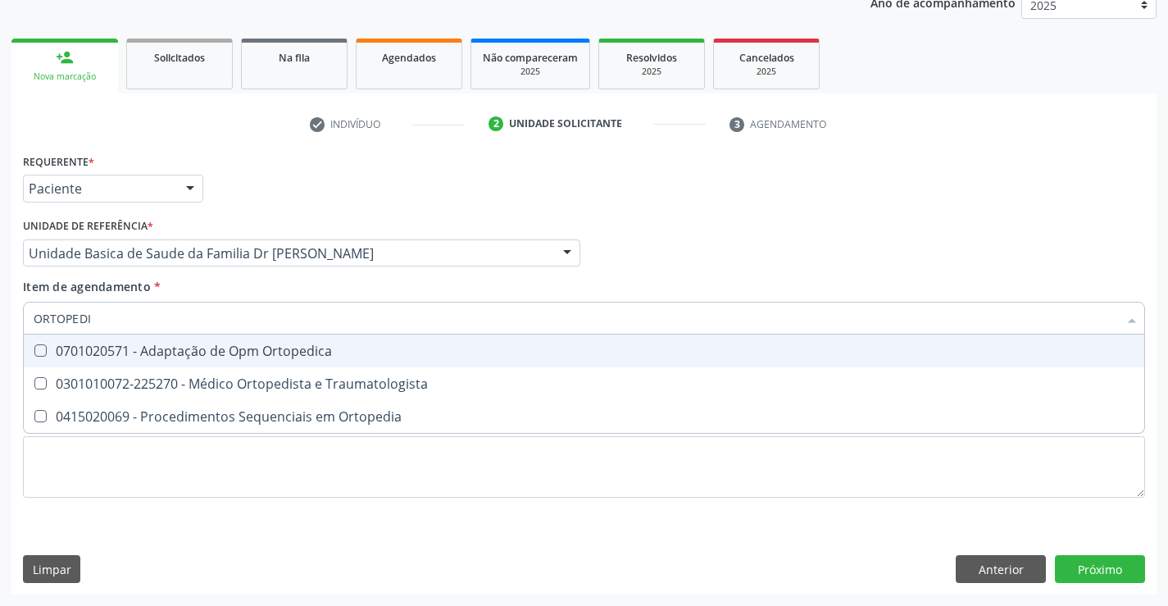
type input "ORTOPEDIA"
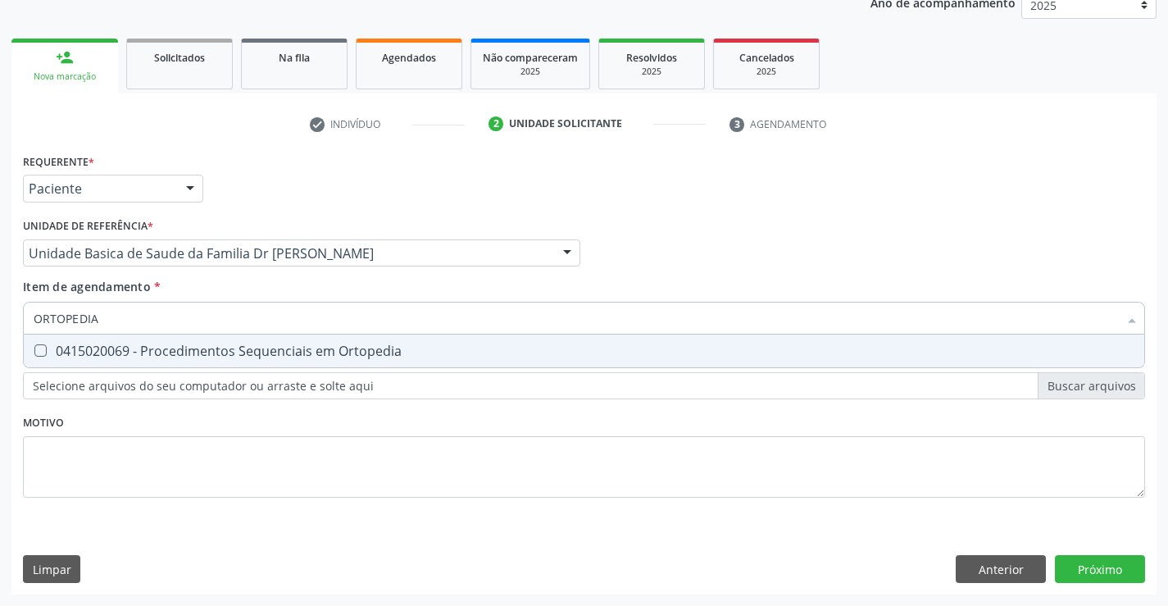
drag, startPoint x: 210, startPoint y: 352, endPoint x: 216, endPoint y: 360, distance: 10.0
click at [212, 352] on div "0415020069 - Procedimentos Sequenciais em Ortopedia" at bounding box center [584, 350] width 1101 height 13
checkbox Ortopedia "true"
click at [178, 481] on div "Requerente * Paciente Profissional de Saúde Paciente Nenhum resultado encontrad…" at bounding box center [584, 334] width 1122 height 371
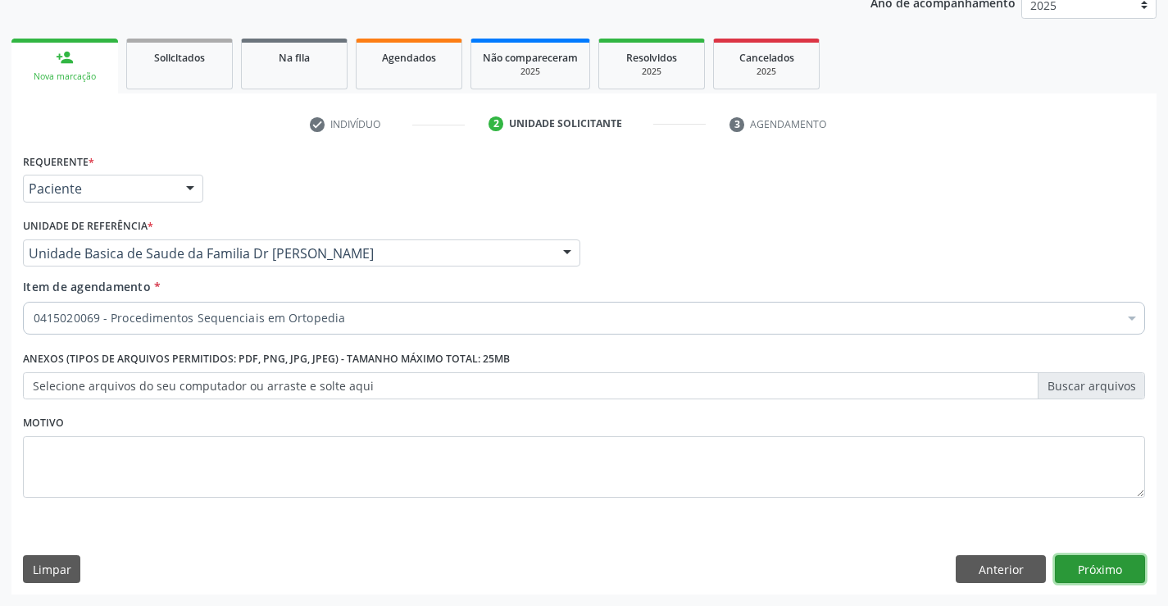
click at [1098, 565] on button "Próximo" at bounding box center [1100, 569] width 90 height 28
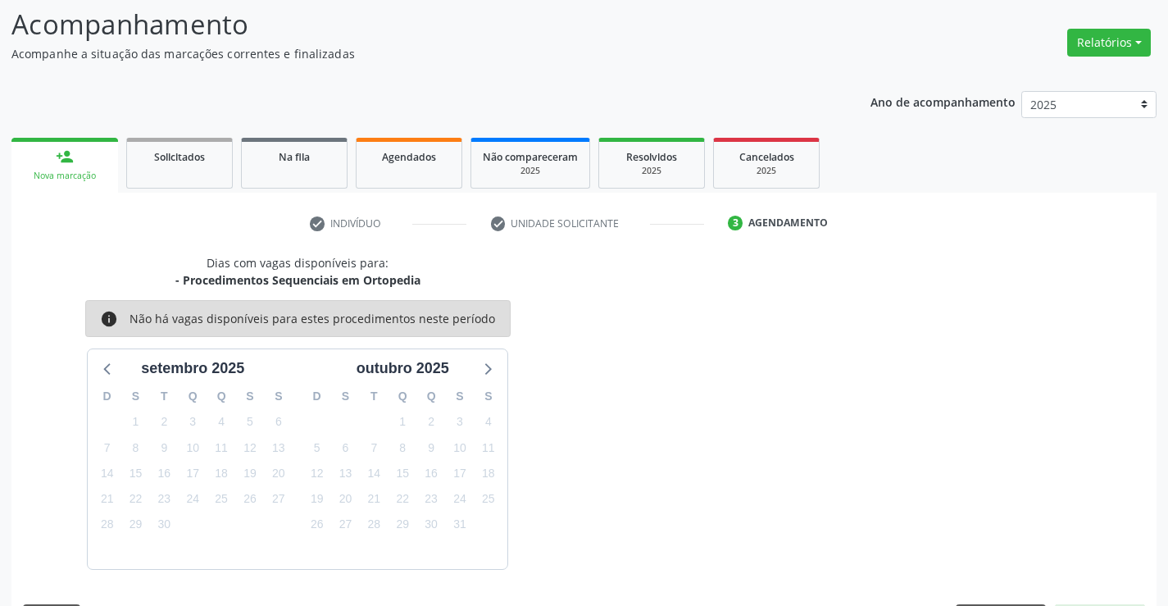
scroll to position [156, 0]
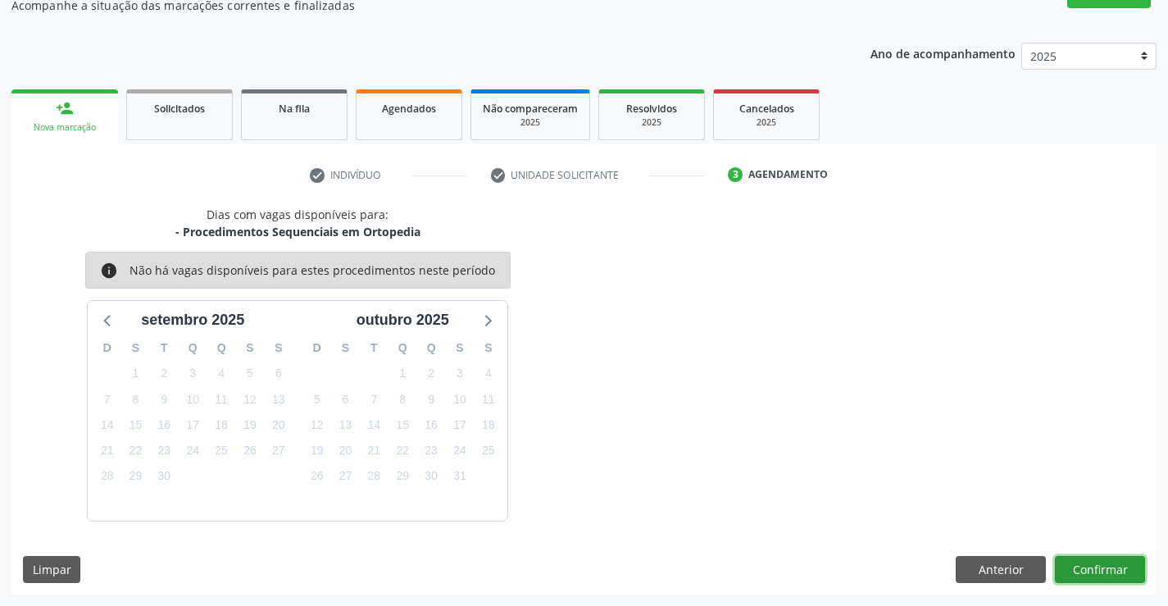
click at [1098, 568] on button "Confirmar" at bounding box center [1100, 570] width 90 height 28
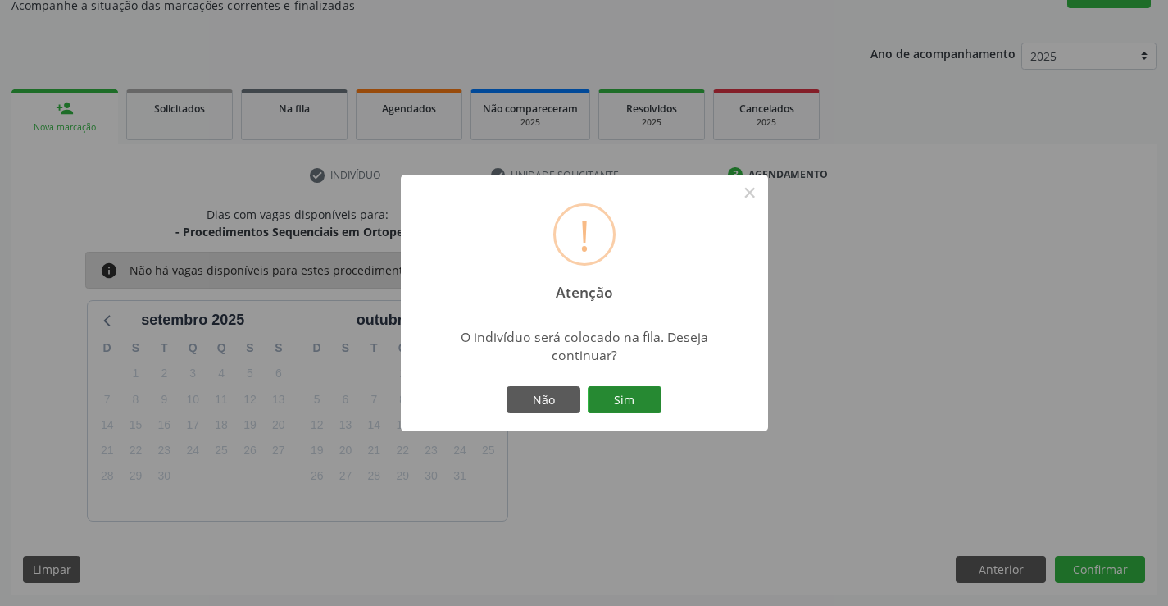
click at [654, 393] on button "Sim" at bounding box center [625, 400] width 74 height 28
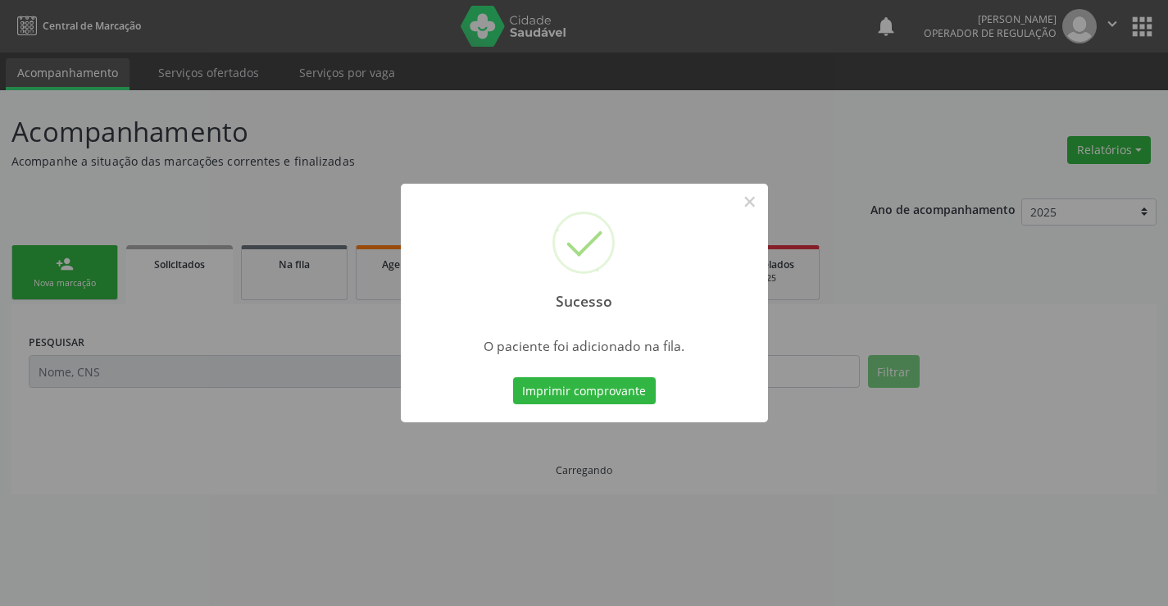
scroll to position [0, 0]
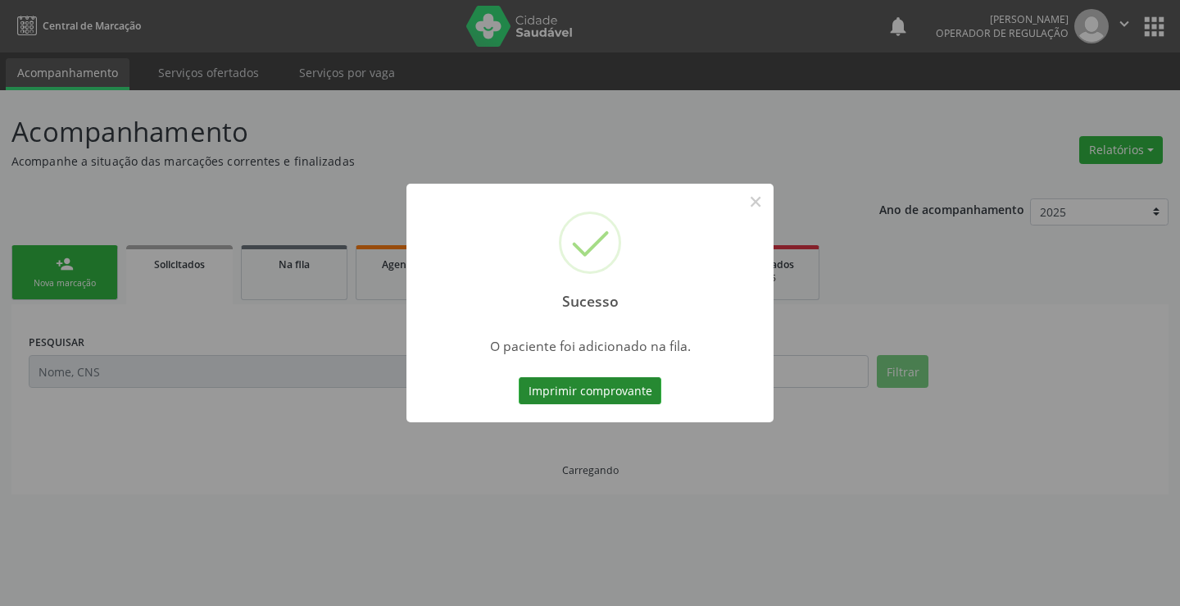
click at [616, 390] on button "Imprimir comprovante" at bounding box center [590, 391] width 143 height 28
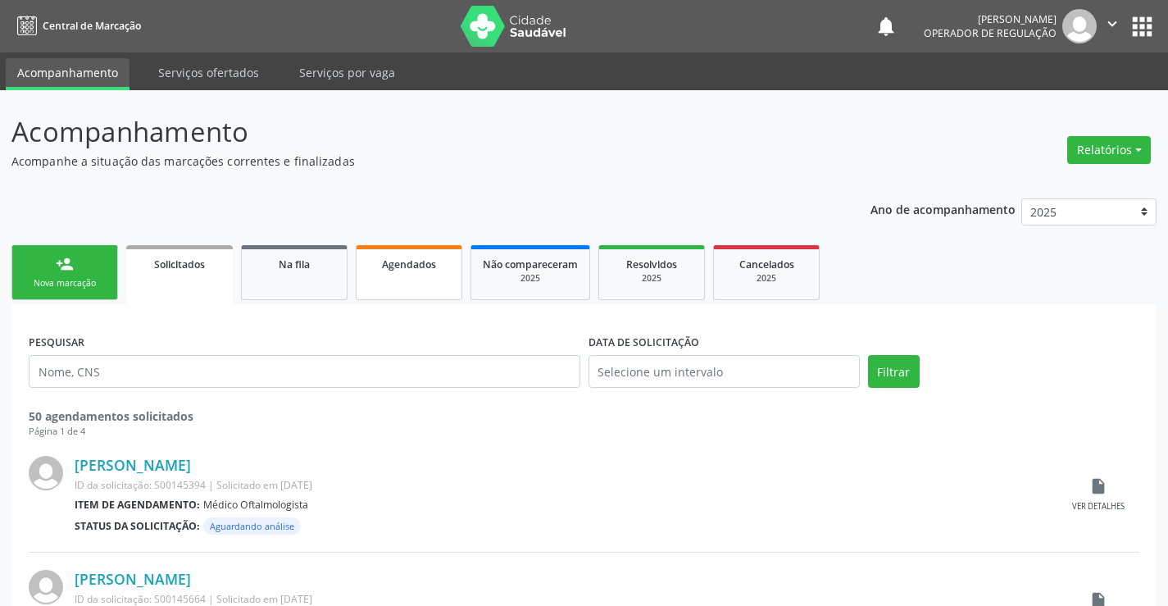
click at [413, 271] on div "Agendados" at bounding box center [409, 263] width 82 height 17
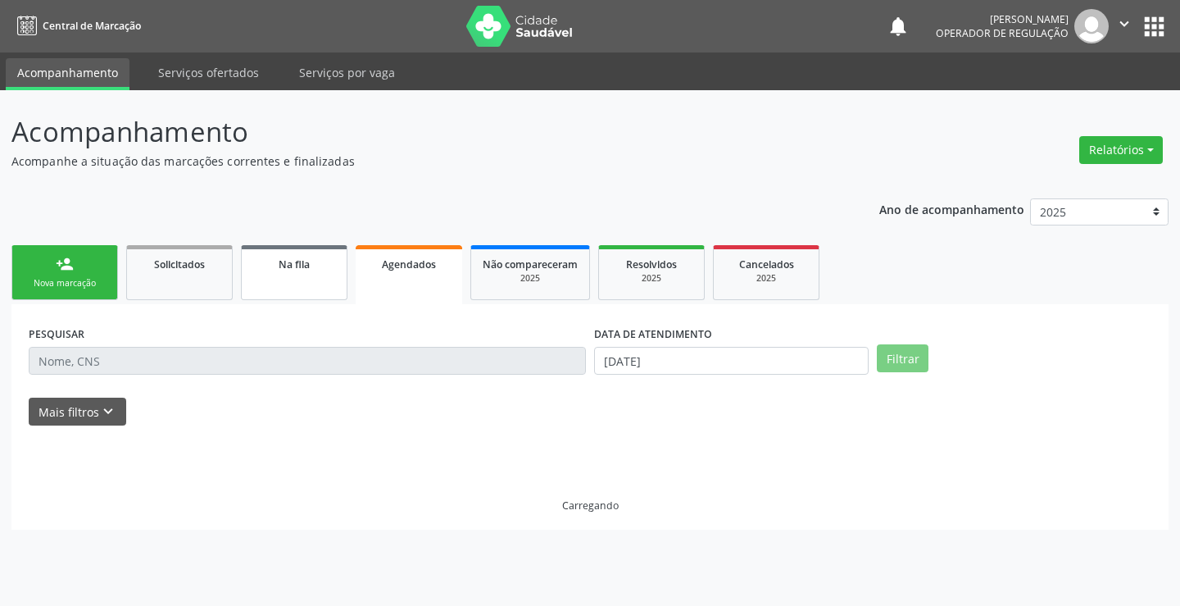
click at [319, 276] on link "Na fila" at bounding box center [294, 272] width 107 height 55
click at [317, 277] on link "Na fila" at bounding box center [294, 272] width 107 height 55
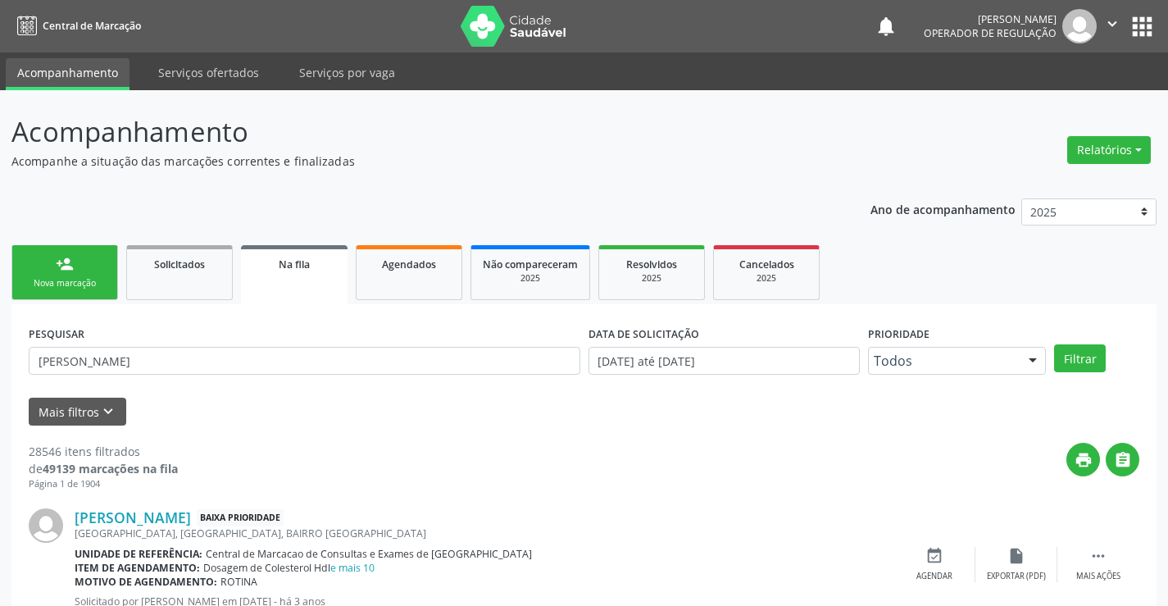
drag, startPoint x: 165, startPoint y: 356, endPoint x: 248, endPoint y: 419, distance: 104.1
click at [248, 419] on div "Mais filtros keyboard_arrow_down" at bounding box center [584, 412] width 1119 height 29
click at [106, 342] on div "PESQUISAR [PERSON_NAME]" at bounding box center [305, 353] width 560 height 64
type input "J"
paste input "707 8036 8265 0517"
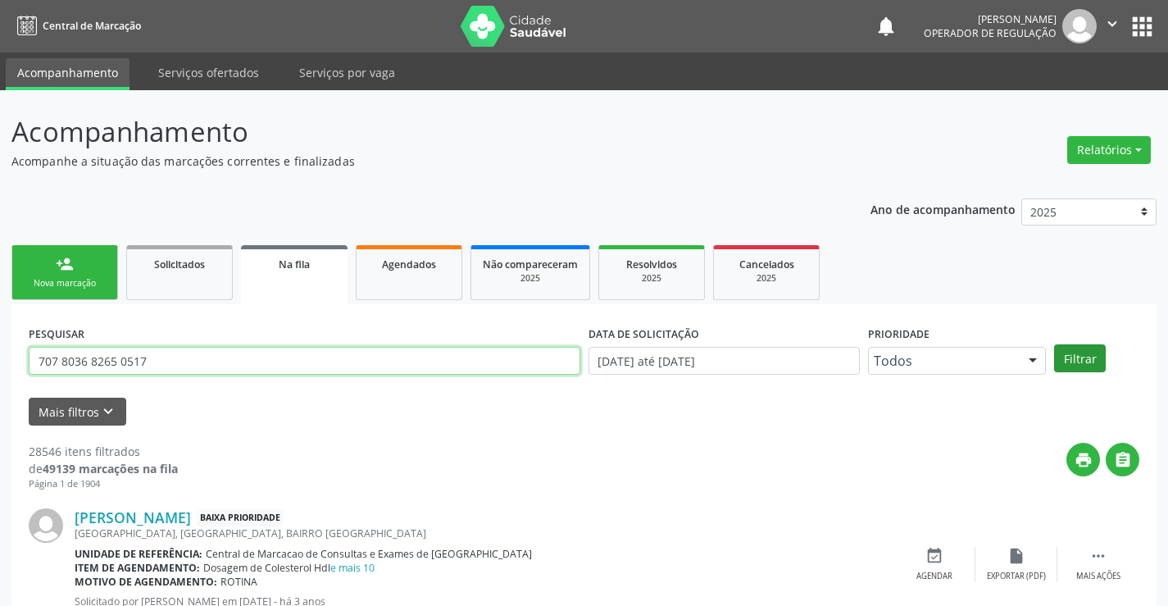
type input "707 8036 8265 0517"
click at [1076, 361] on button "Filtrar" at bounding box center [1080, 358] width 52 height 28
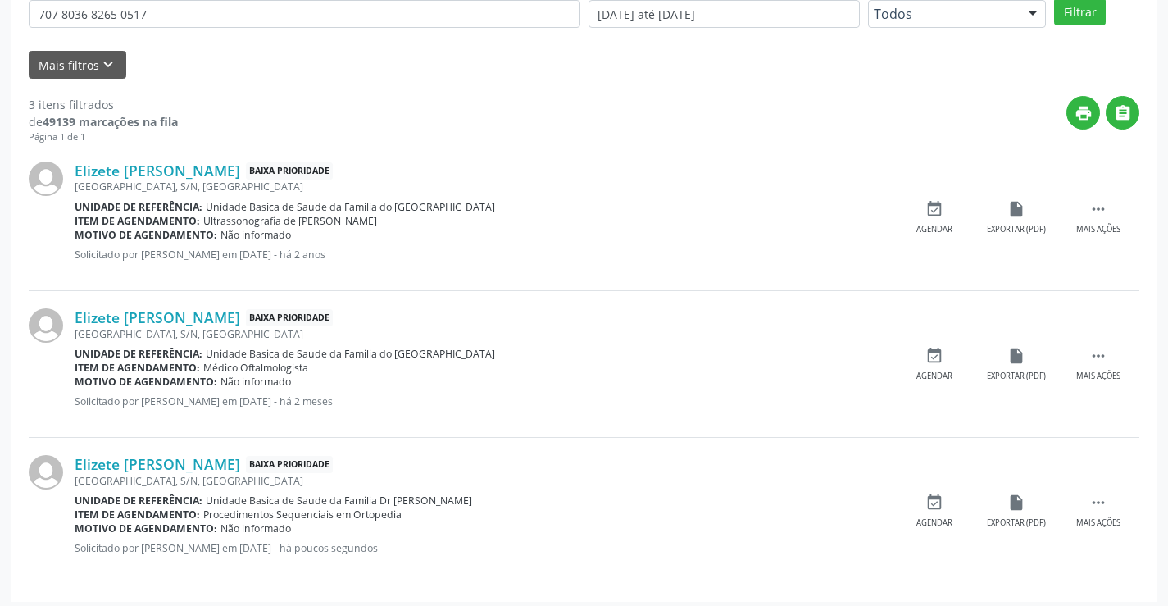
scroll to position [354, 0]
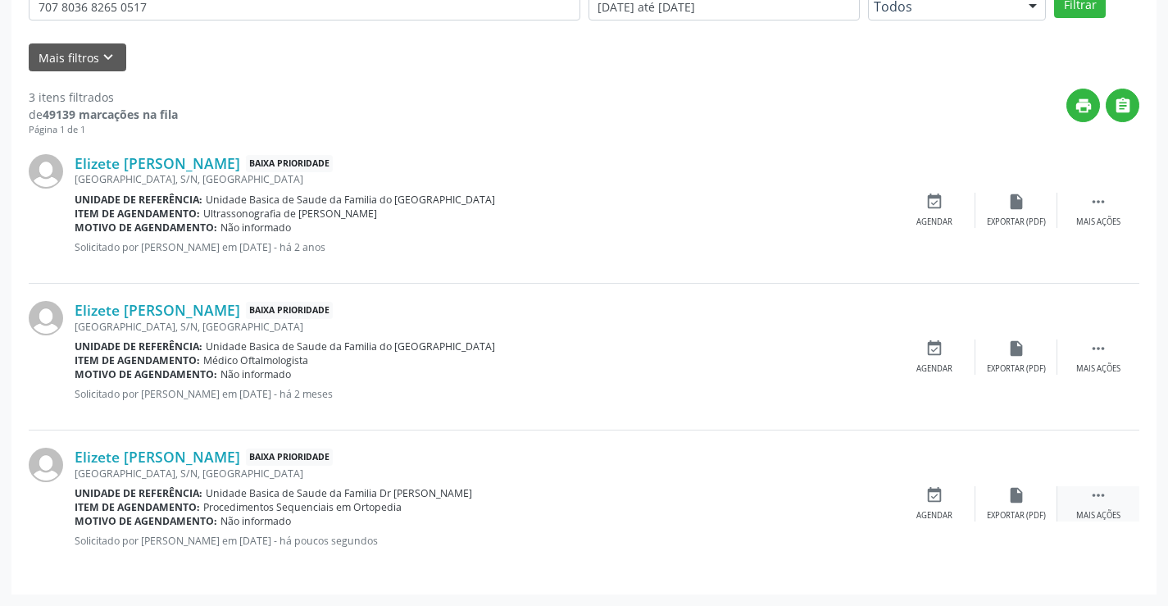
click at [1105, 498] on icon "" at bounding box center [1098, 495] width 18 height 18
click at [1023, 496] on icon "edit" at bounding box center [1016, 495] width 18 height 18
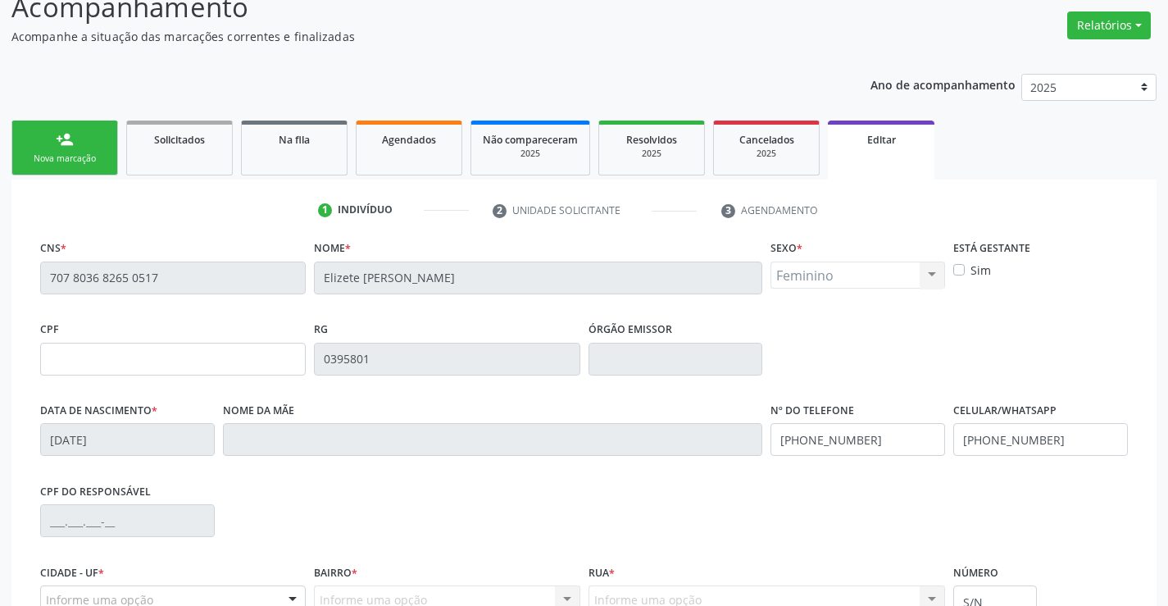
scroll to position [305, 0]
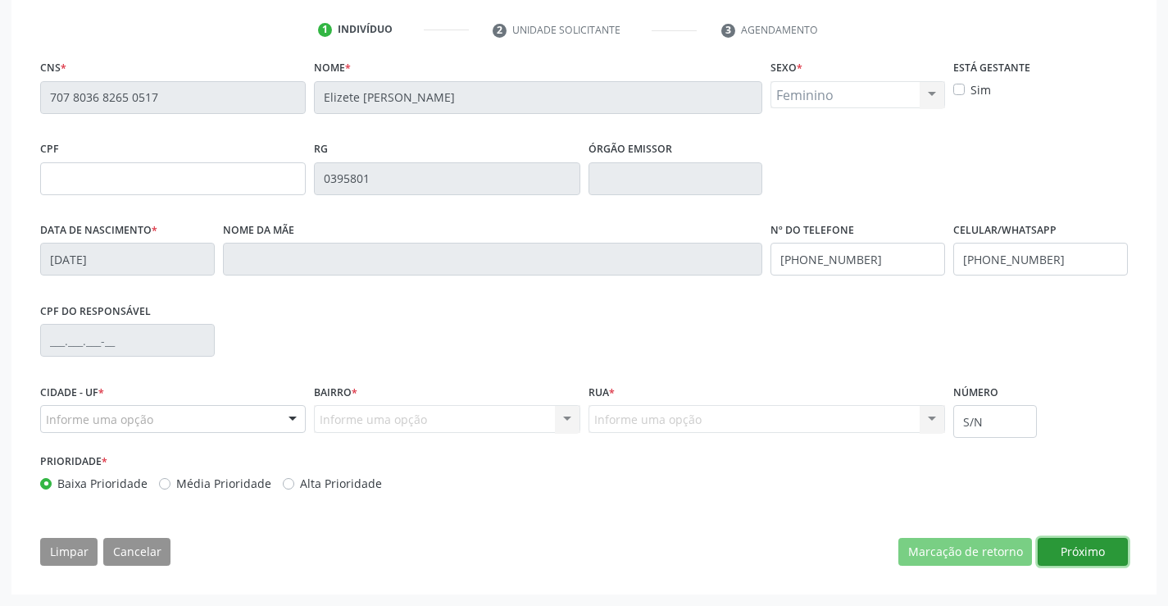
click at [1075, 553] on button "Próximo" at bounding box center [1083, 552] width 90 height 28
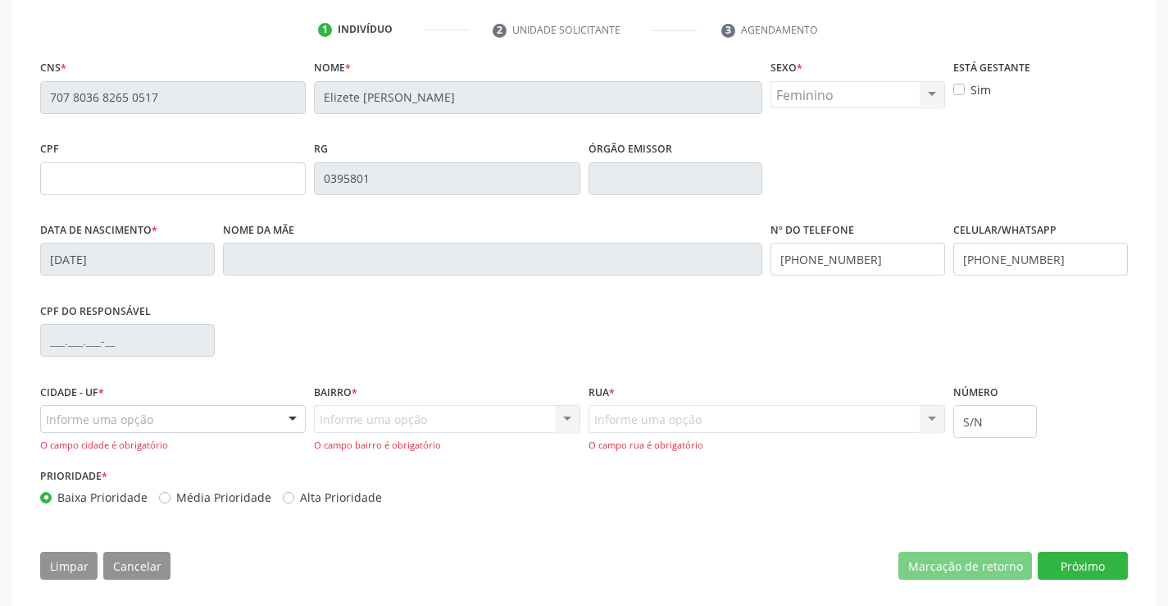
click at [289, 416] on div at bounding box center [292, 420] width 25 height 28
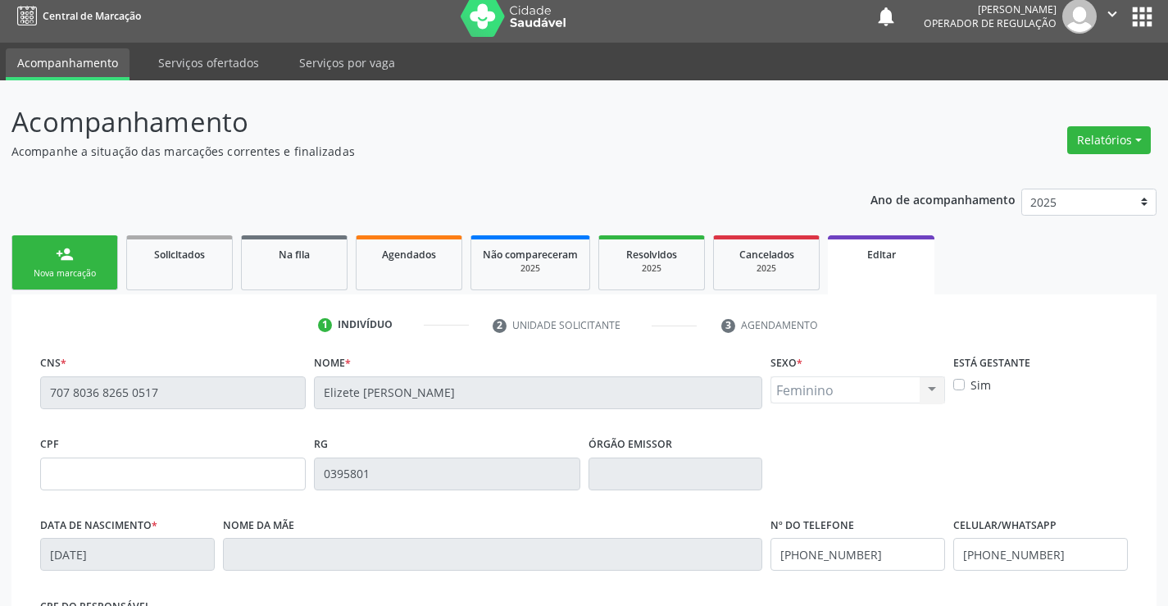
scroll to position [0, 0]
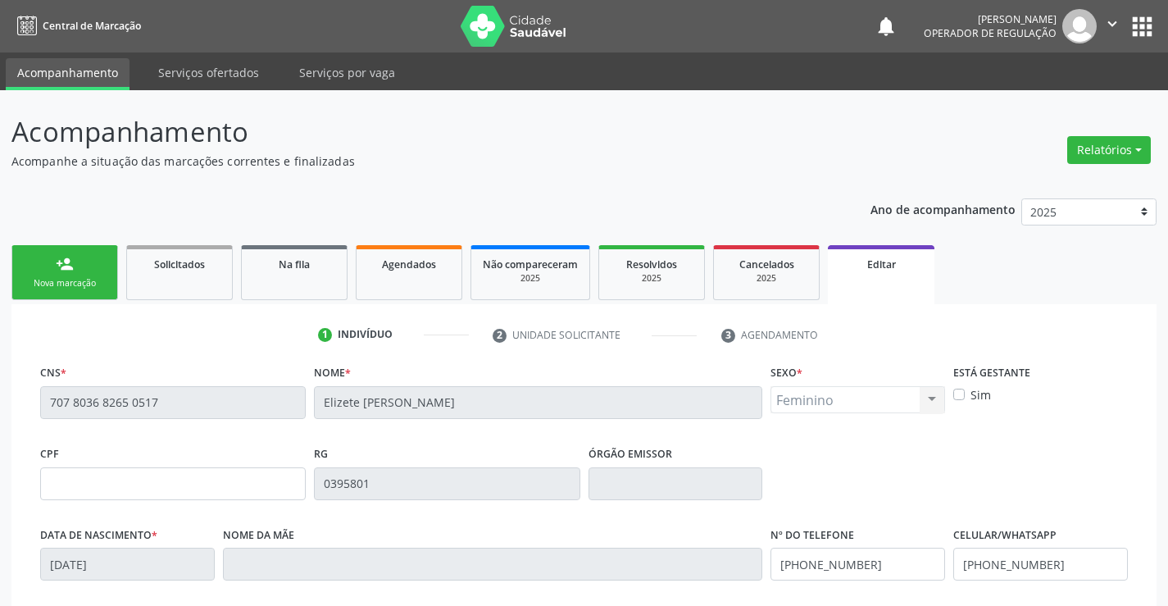
click at [68, 277] on div "Nova marcação" at bounding box center [65, 283] width 82 height 12
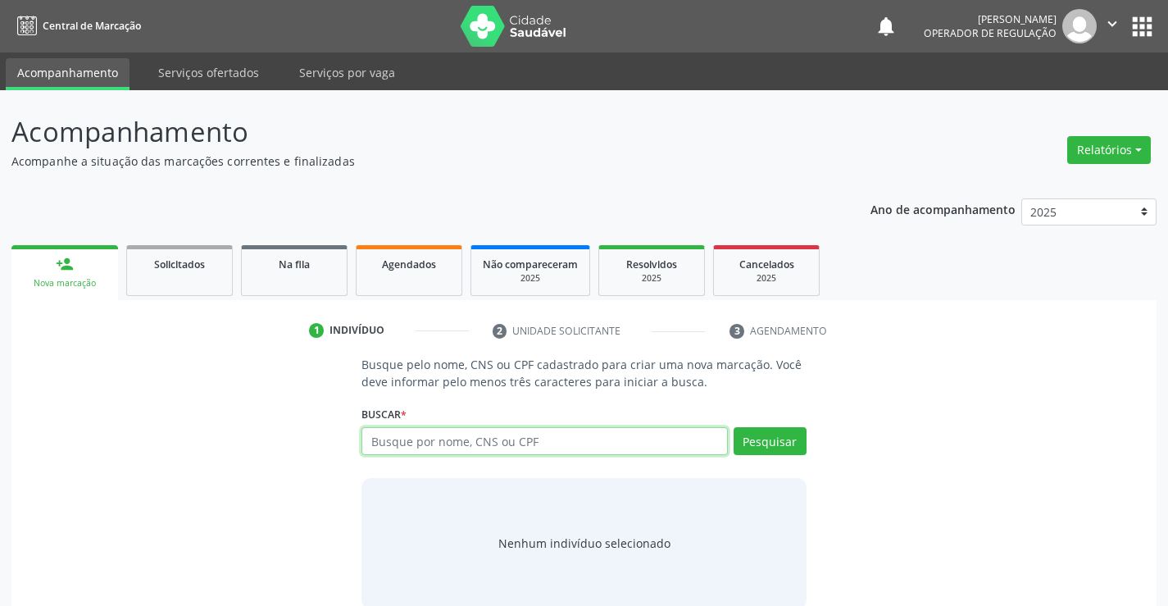
paste input "707 8036 8265 0517"
type input "707 8036 8265 0517"
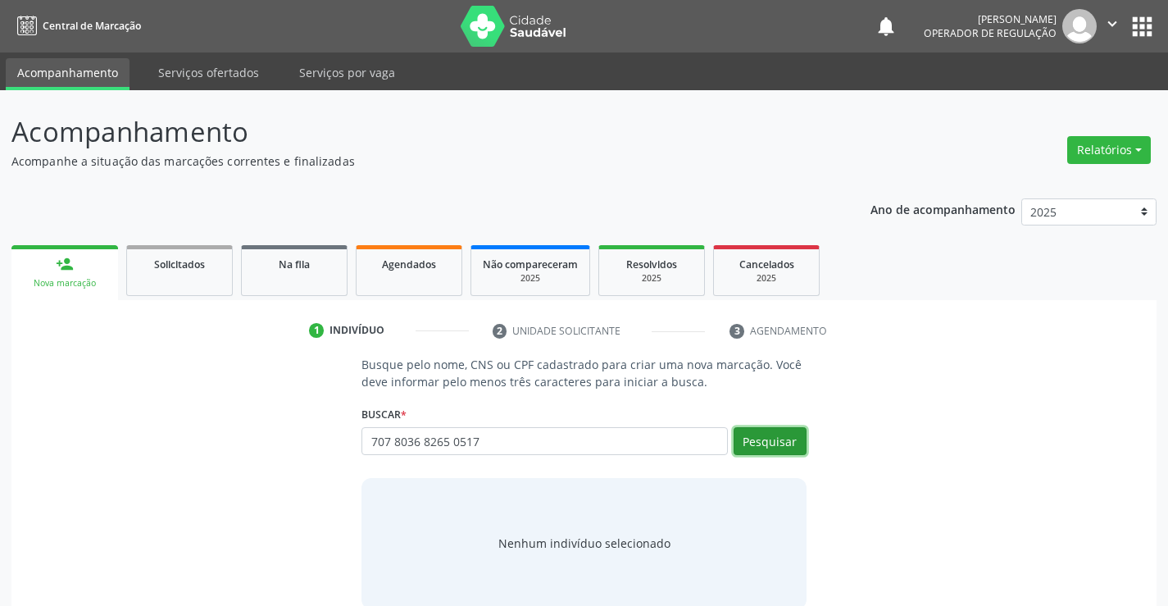
click at [775, 439] on button "Pesquisar" at bounding box center [770, 441] width 73 height 28
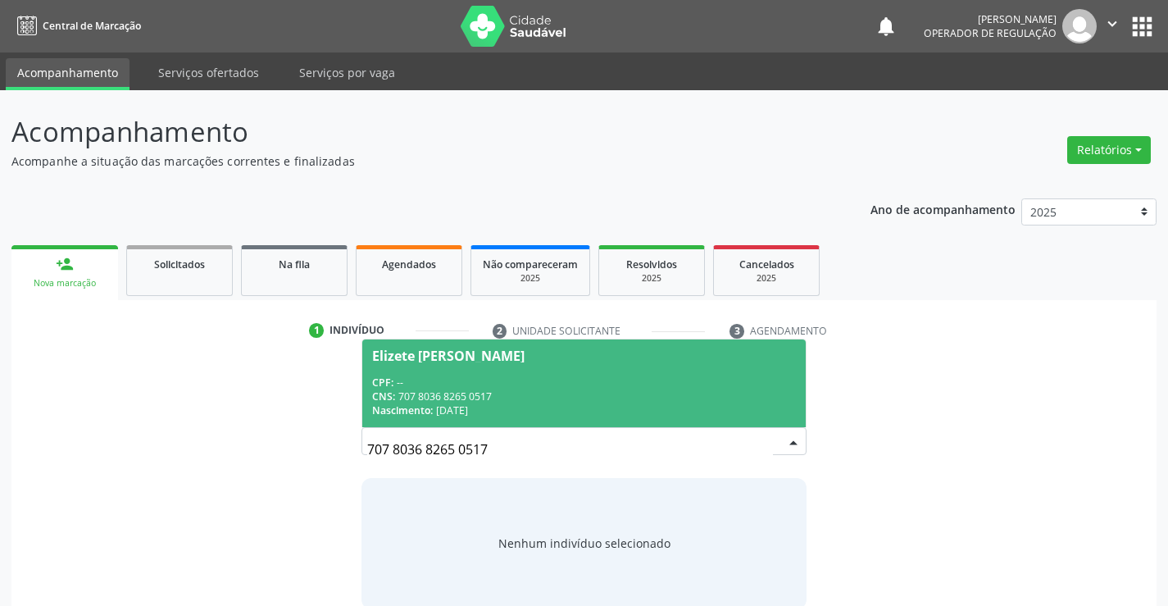
click at [440, 375] on div "CPF: --" at bounding box center [583, 382] width 423 height 14
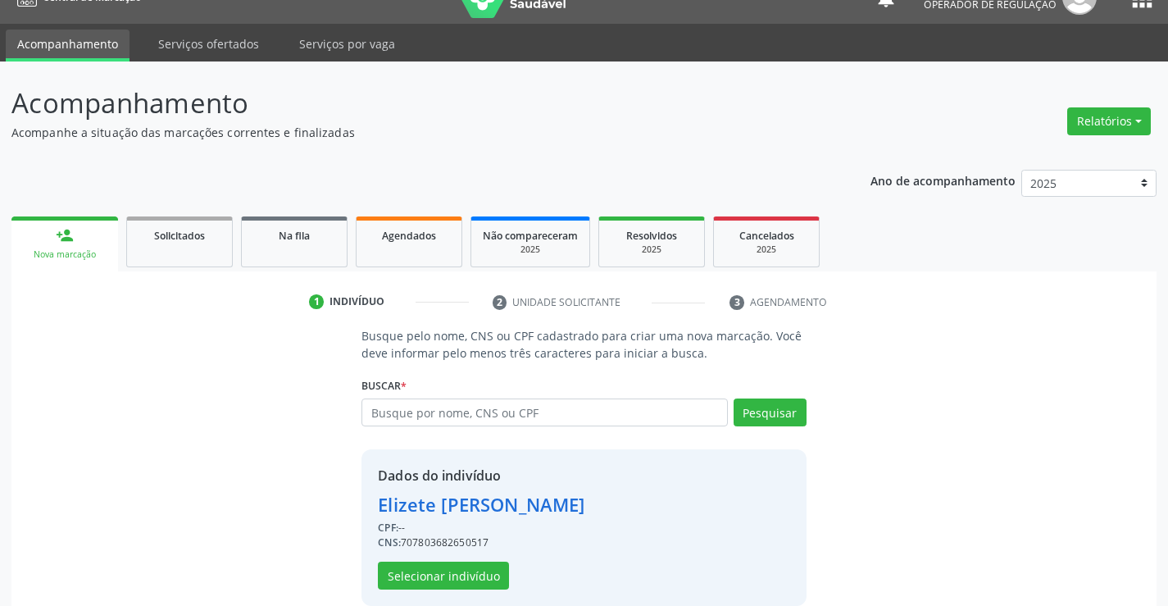
scroll to position [52, 0]
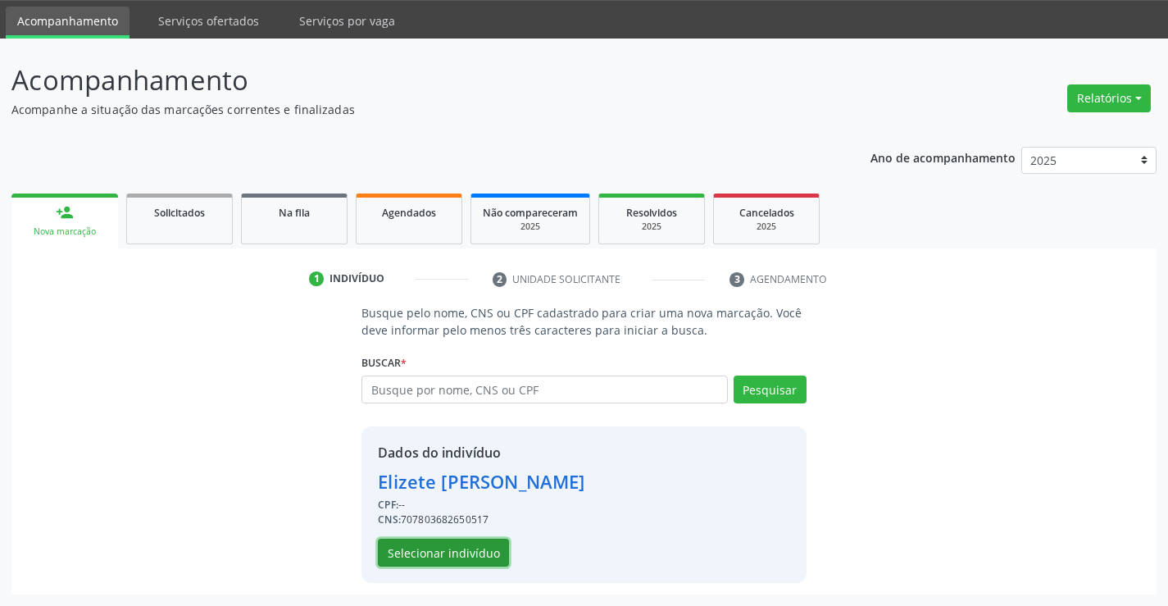
click at [421, 545] on button "Selecionar indivíduo" at bounding box center [443, 553] width 131 height 28
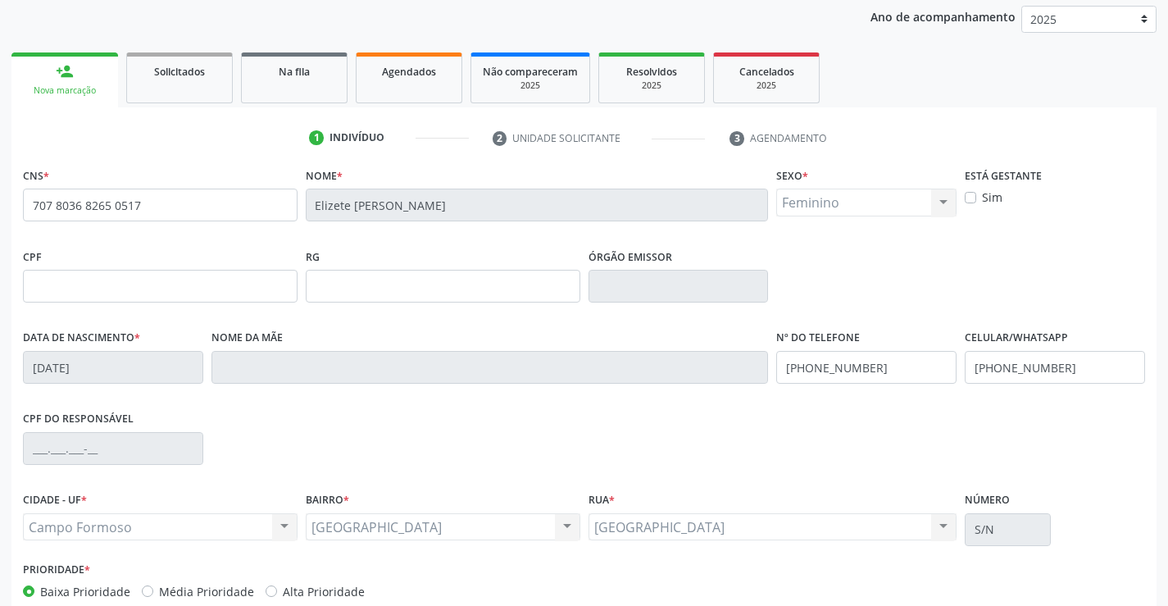
scroll to position [283, 0]
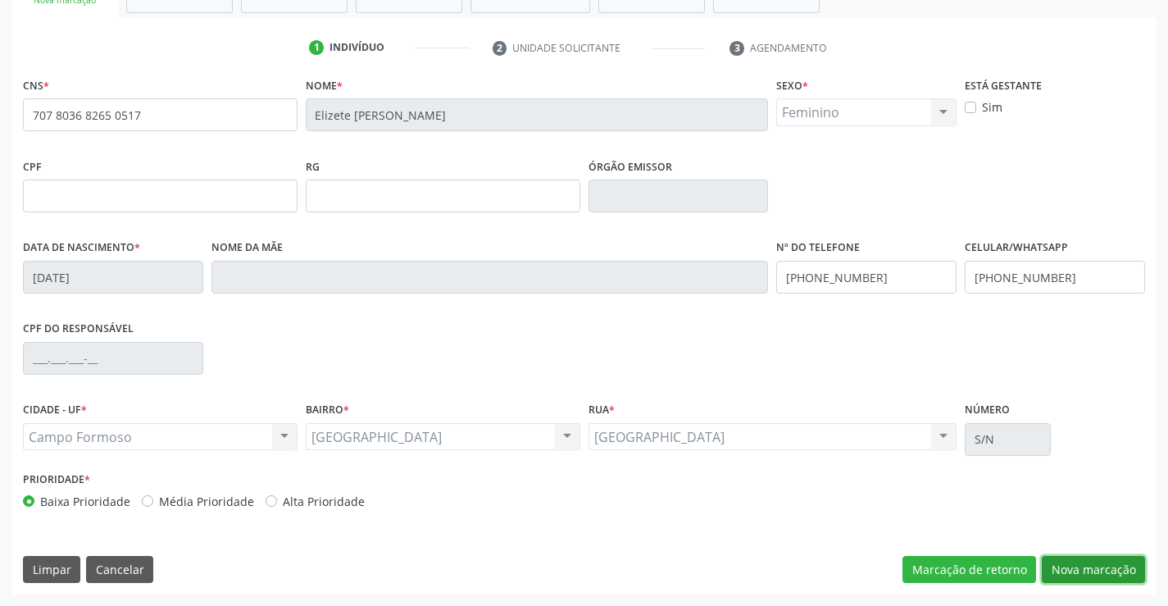
click at [1095, 566] on button "Nova marcação" at bounding box center [1093, 570] width 103 height 28
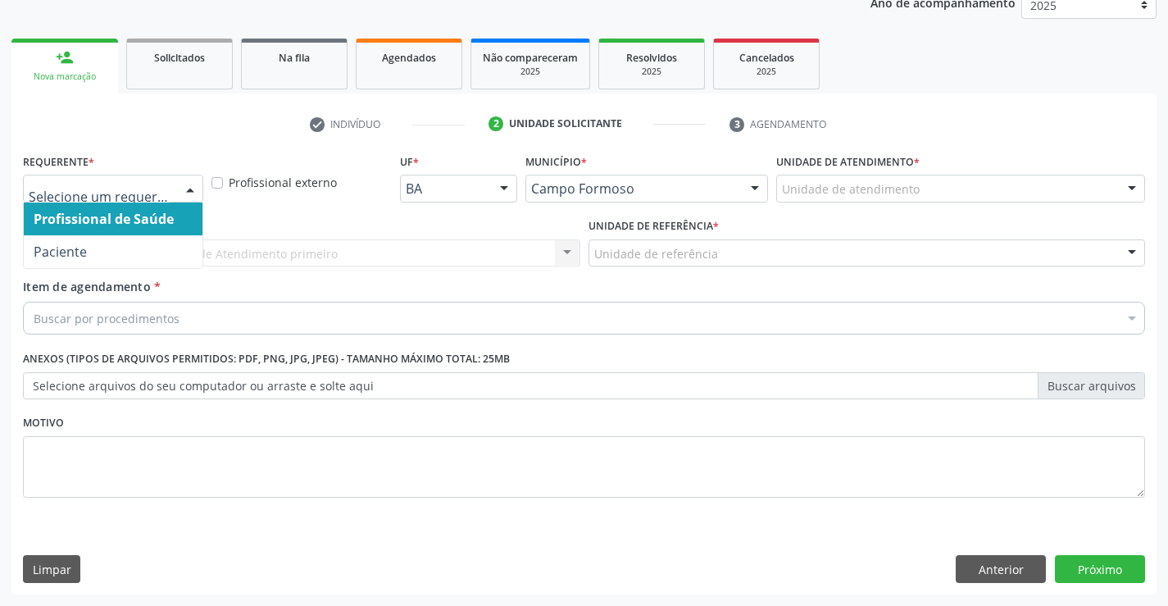
click at [176, 183] on div "Profissional de Saúde Paciente Nenhum resultado encontrado para: " " Não há nen…" at bounding box center [113, 189] width 180 height 28
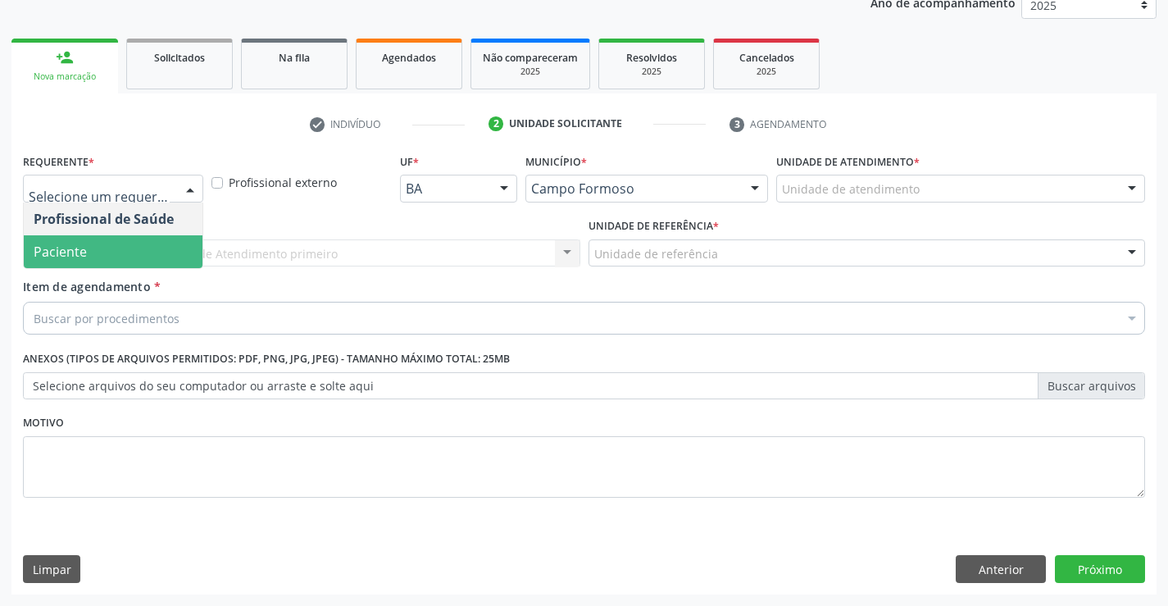
click at [89, 253] on span "Paciente" at bounding box center [113, 251] width 179 height 33
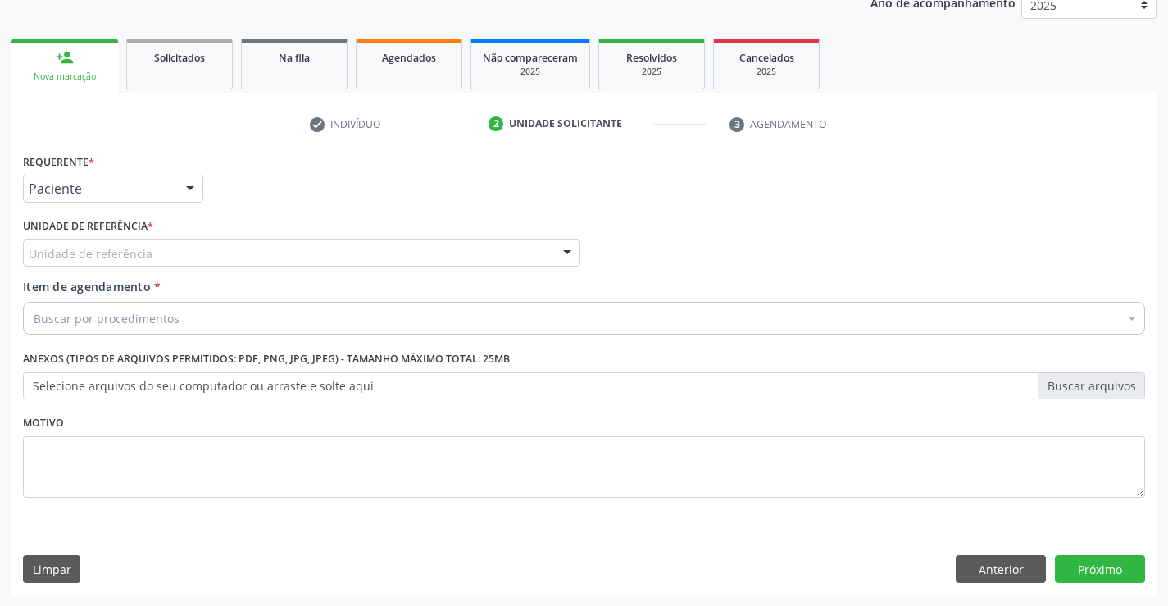
click at [273, 259] on div "Unidade de referência" at bounding box center [301, 253] width 557 height 28
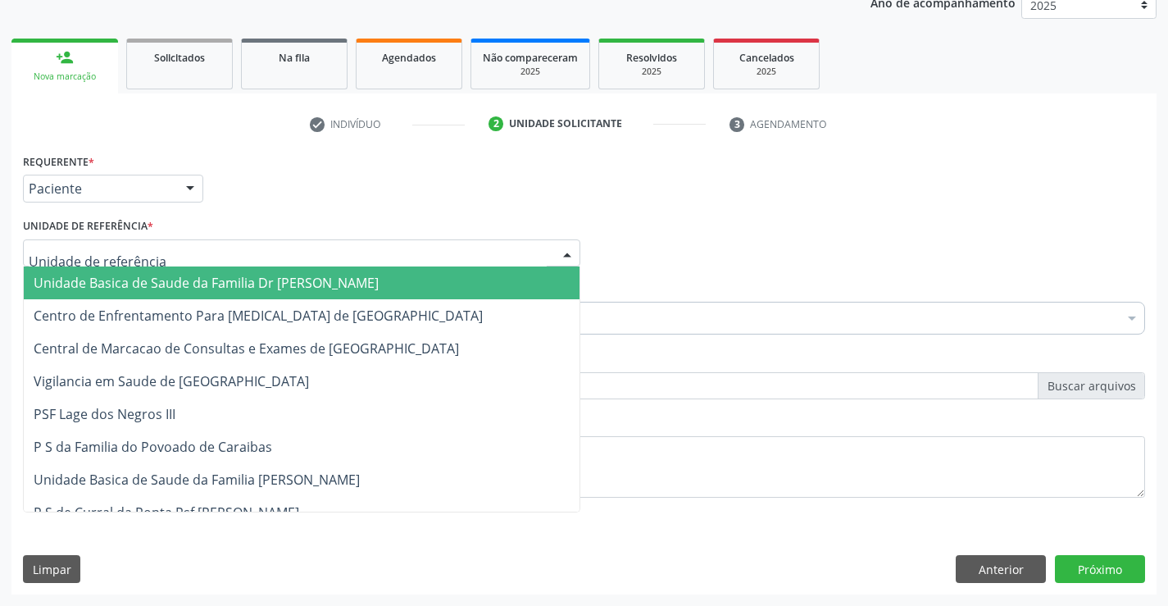
click at [184, 287] on span "Unidade Basica de Saude da Familia Dr [PERSON_NAME]" at bounding box center [206, 283] width 345 height 18
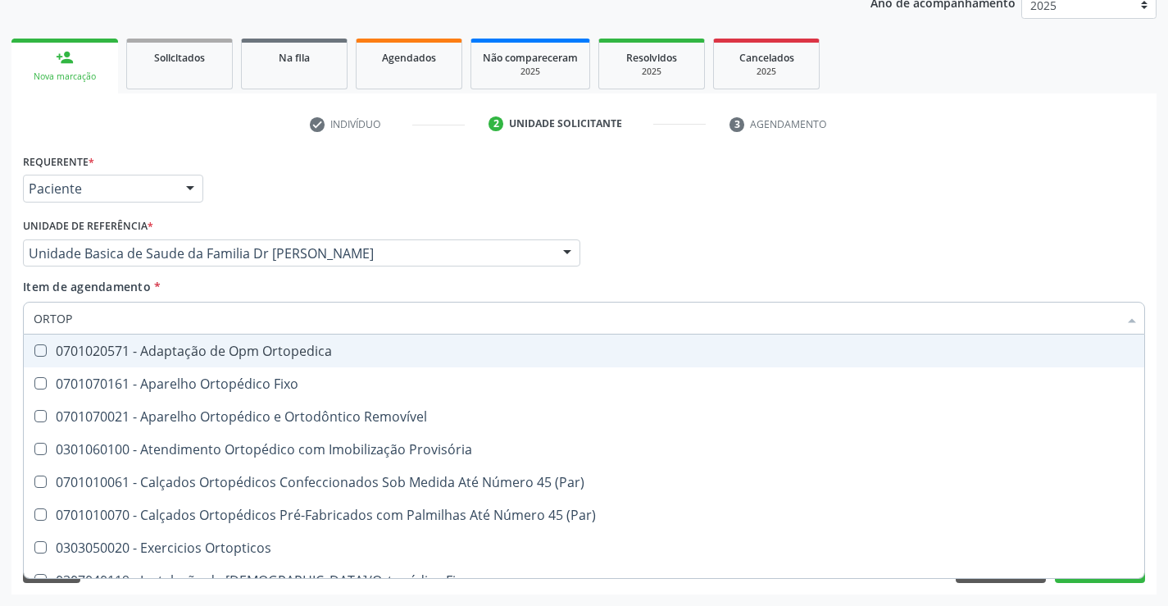
type input "ORTOPE"
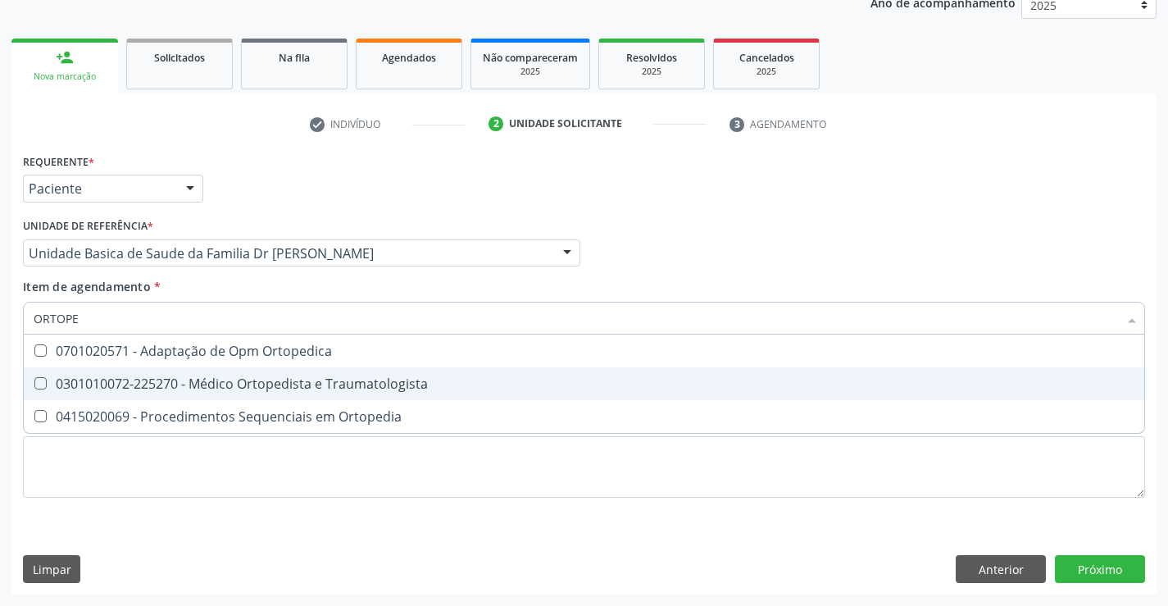
drag, startPoint x: 257, startPoint y: 383, endPoint x: 272, endPoint y: 331, distance: 53.7
click at [258, 383] on div "0301010072-225270 - Médico Ortopedista e Traumatologista" at bounding box center [584, 383] width 1101 height 13
checkbox Traumatologista "true"
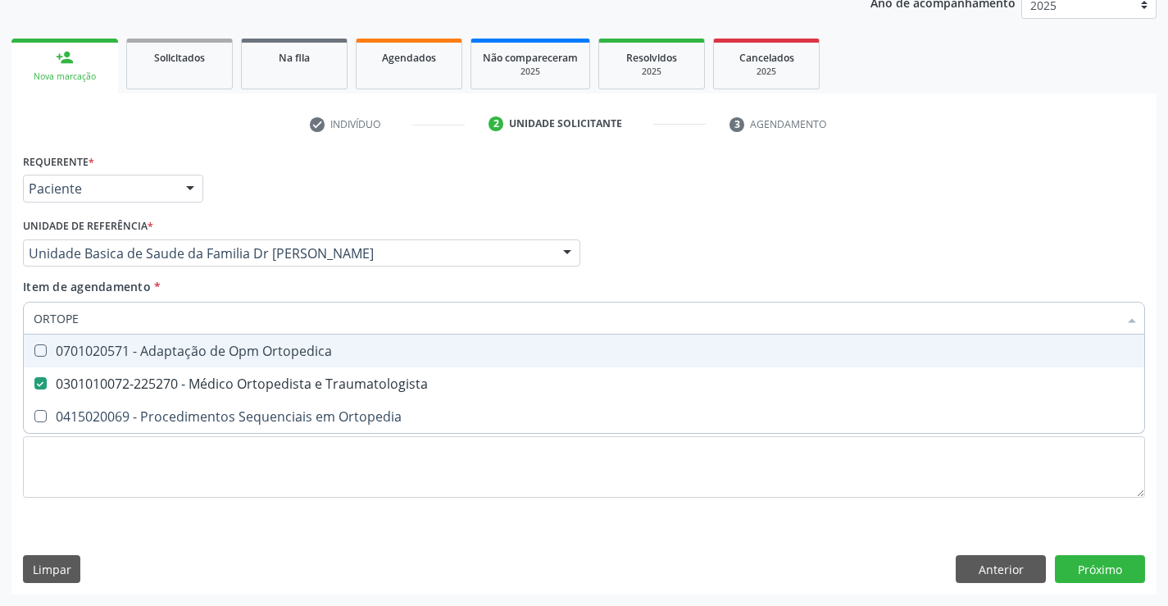
click at [291, 284] on div "Item de agendamento * ORTOPE Desfazer seleção 0701020571 - Adaptação de Opm Ort…" at bounding box center [584, 304] width 1122 height 52
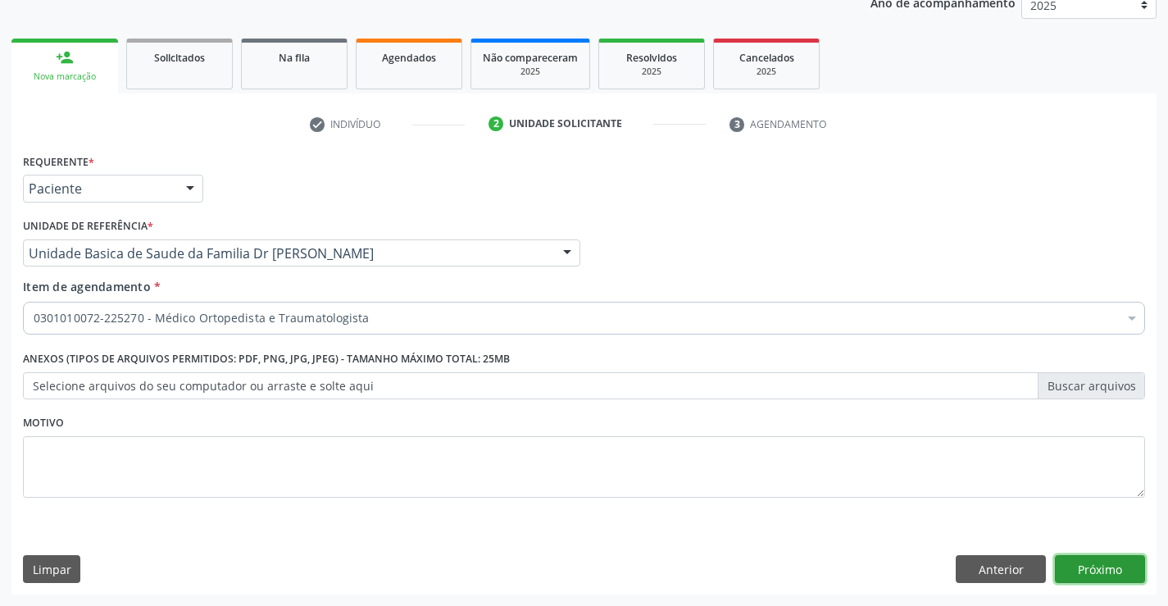
click at [1086, 568] on button "Próximo" at bounding box center [1100, 569] width 90 height 28
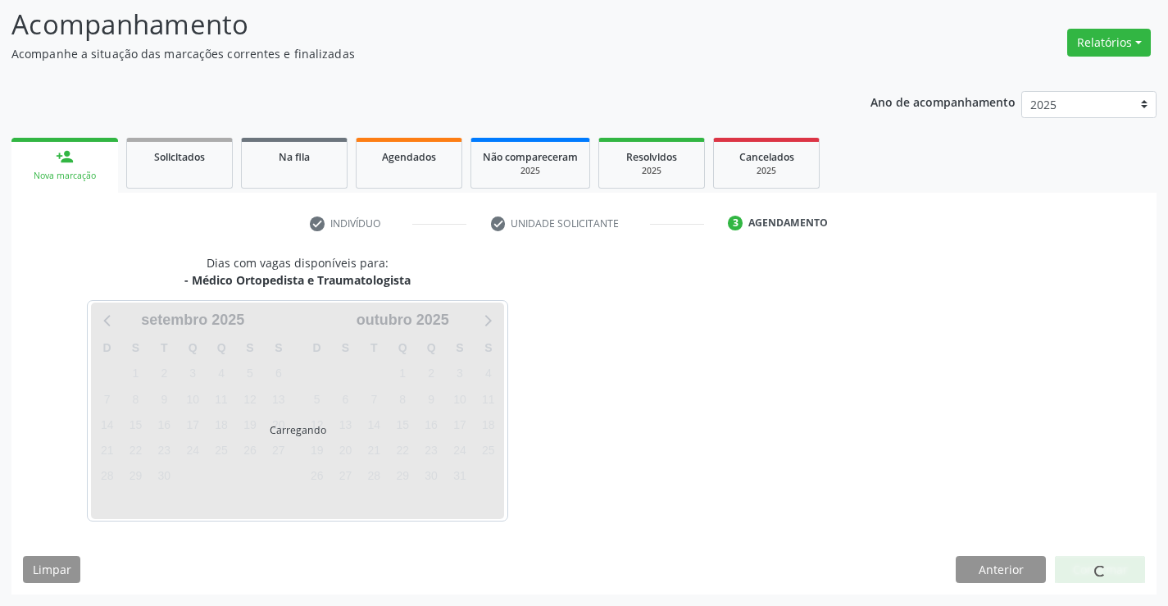
scroll to position [107, 0]
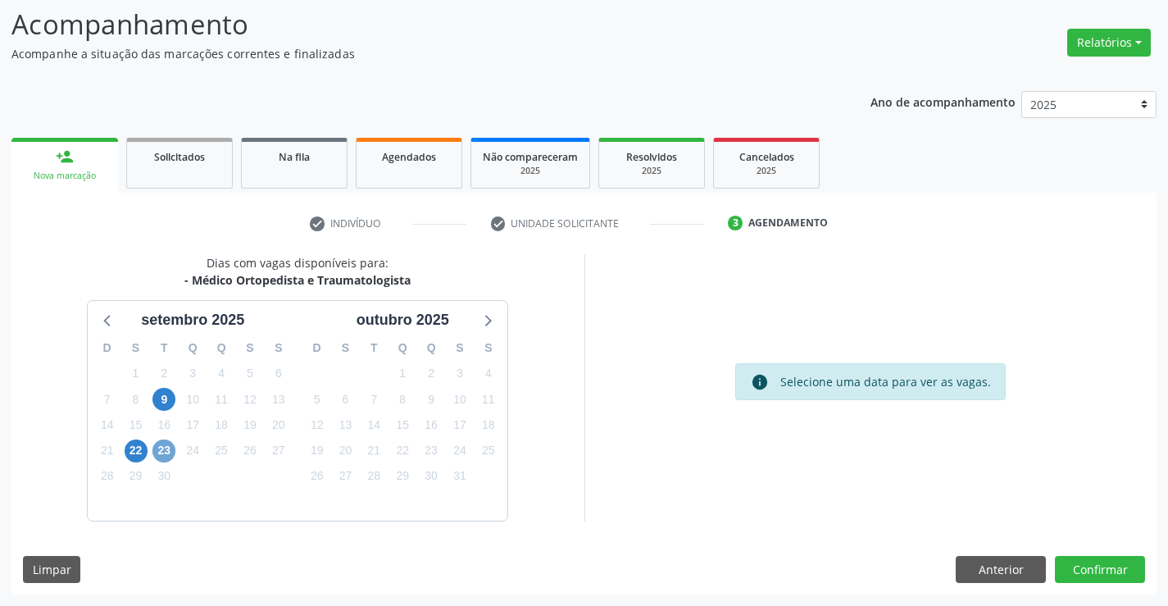
click at [166, 453] on span "23" at bounding box center [163, 450] width 23 height 23
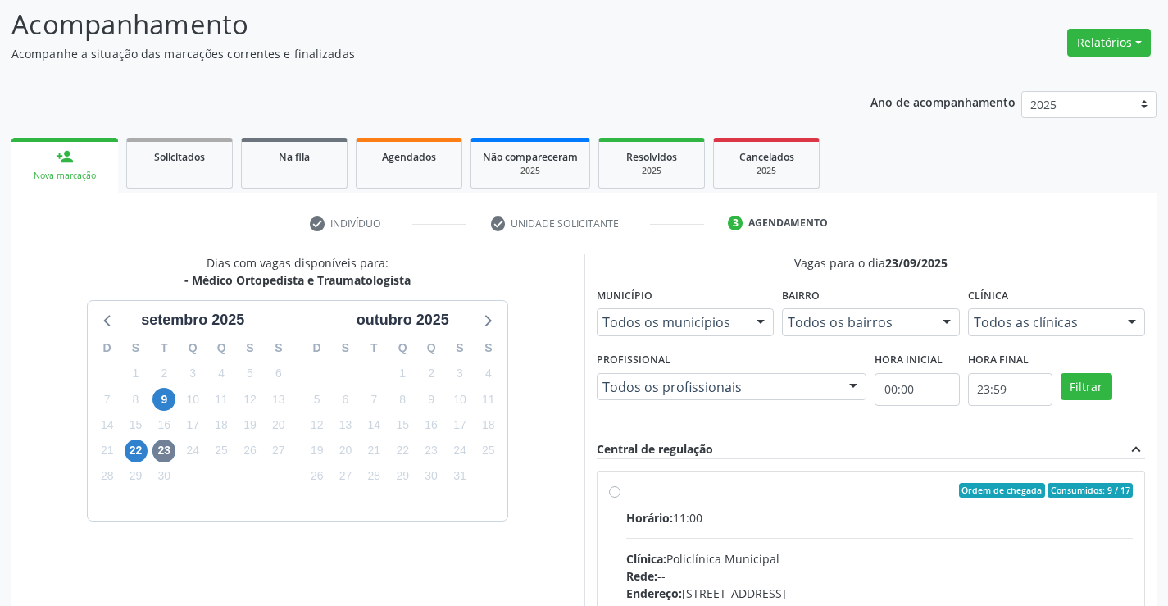
click at [667, 496] on div "Ordem de chegada Consumidos: 9 / 17" at bounding box center [879, 490] width 507 height 15
click at [621, 496] on input "Ordem de chegada Consumidos: 9 / 17 Horário: 11:00 Clínica: Policlínica Municip…" at bounding box center [614, 490] width 11 height 15
radio input "true"
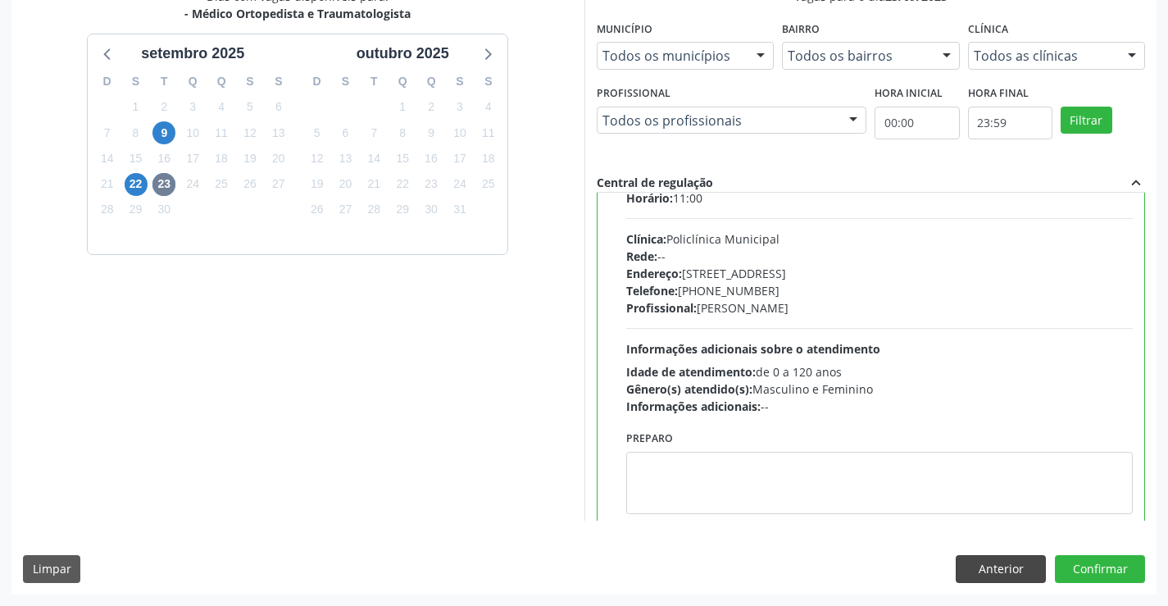
scroll to position [81, 0]
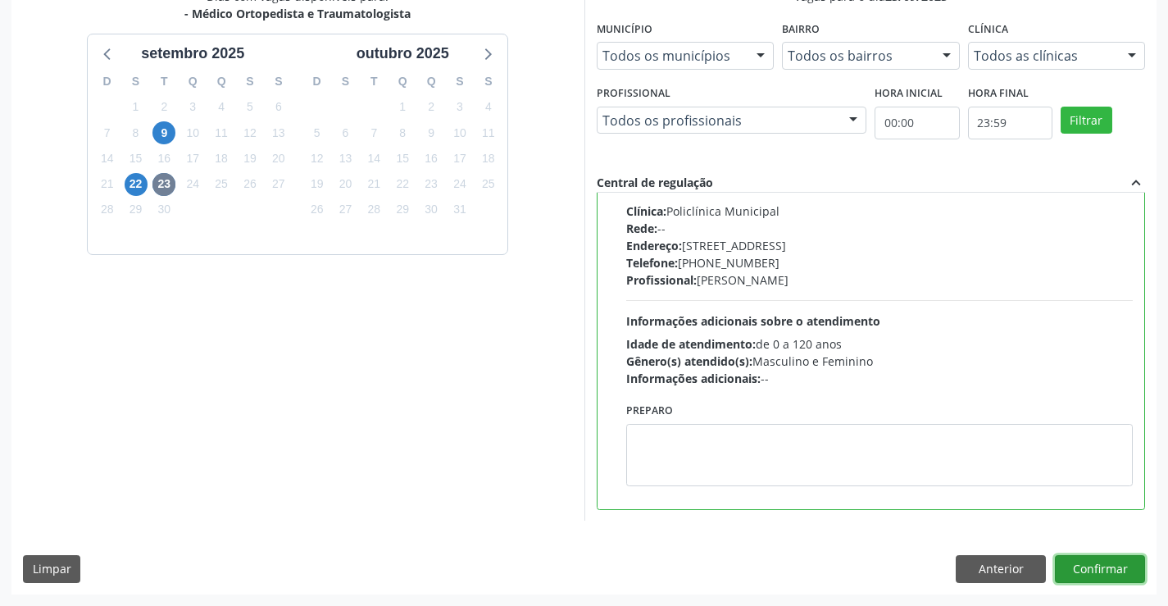
click at [1114, 571] on button "Confirmar" at bounding box center [1100, 569] width 90 height 28
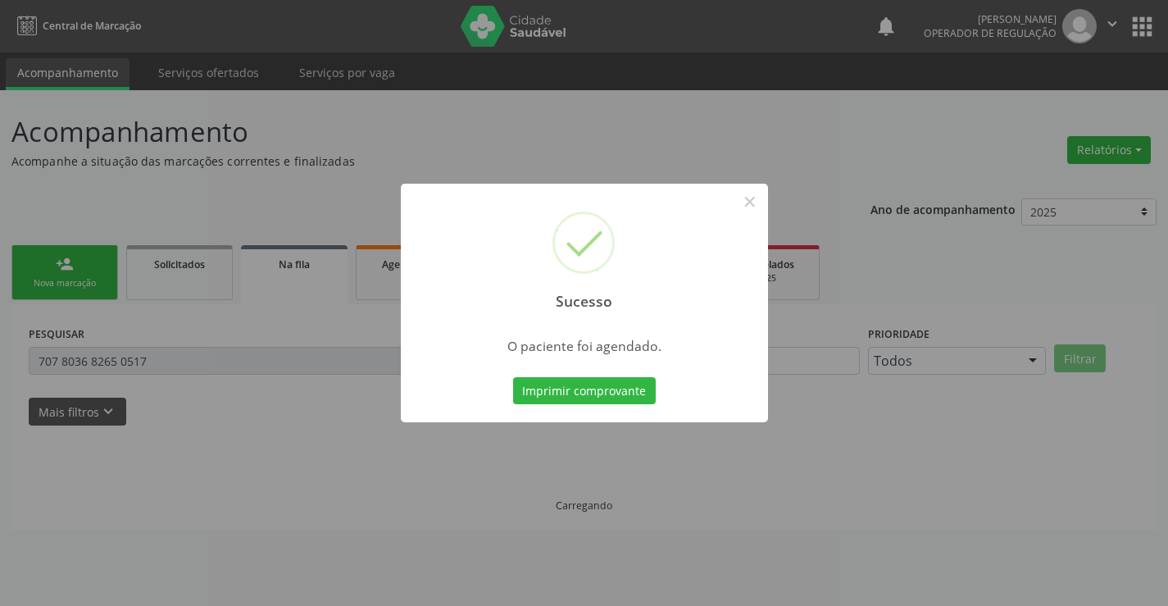
scroll to position [0, 0]
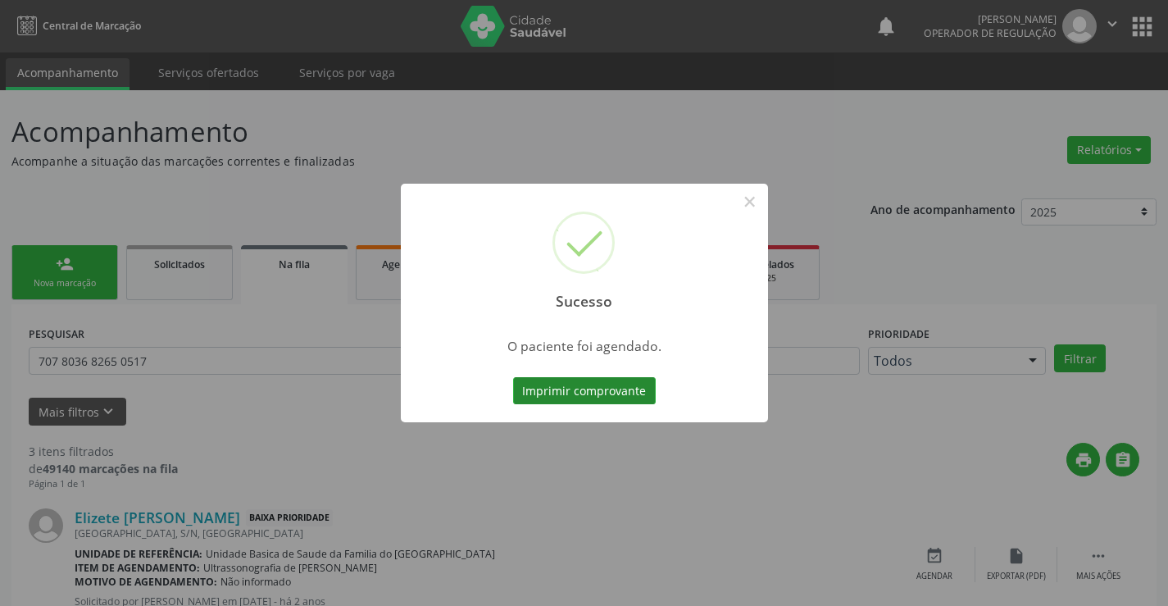
click at [584, 387] on button "Imprimir comprovante" at bounding box center [584, 391] width 143 height 28
